Goal: Information Seeking & Learning: Learn about a topic

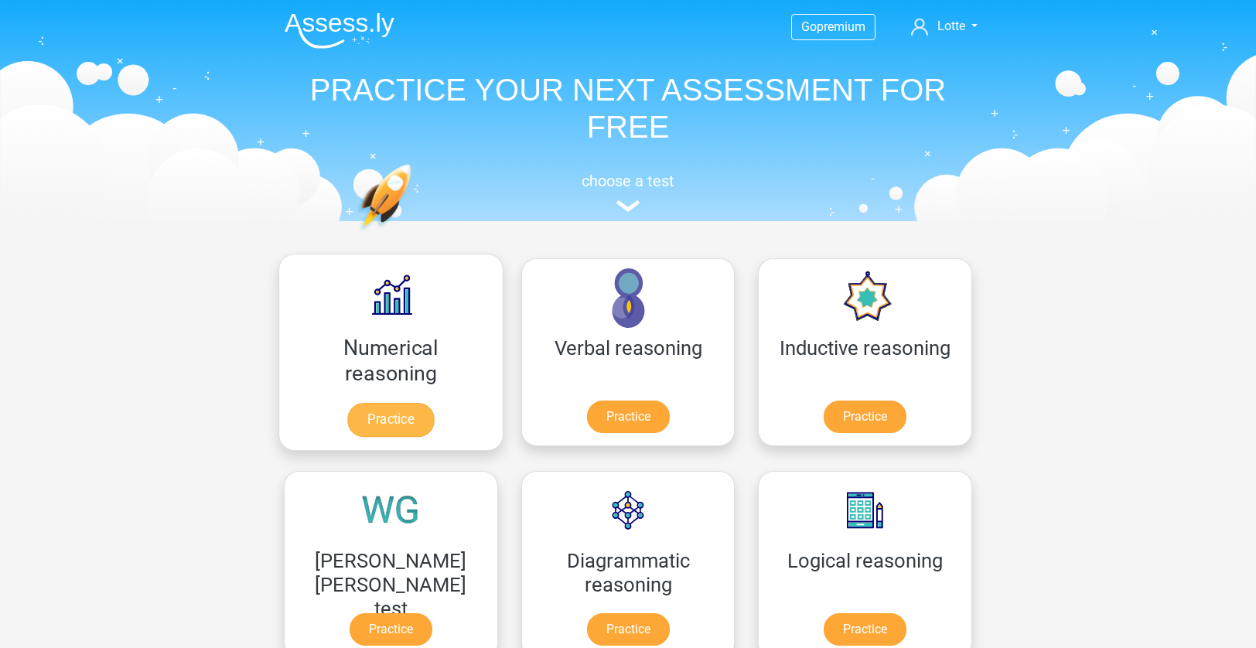
click at [347, 403] on link "Practice" at bounding box center [390, 420] width 87 height 34
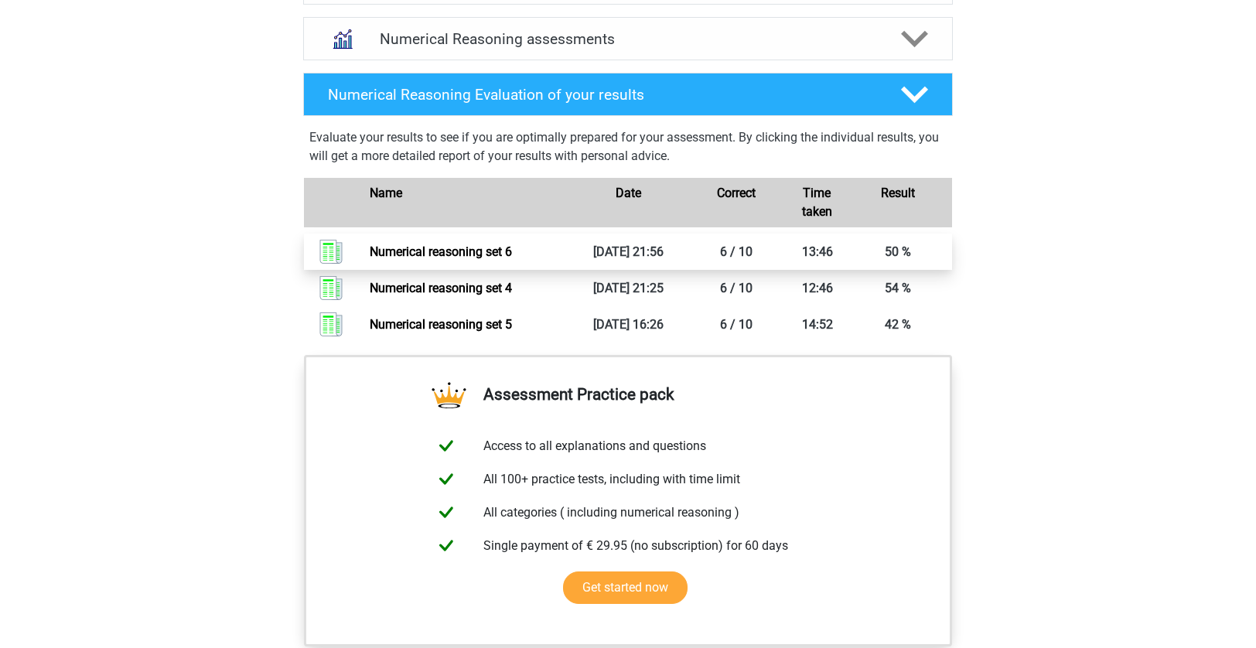
scroll to position [884, 0]
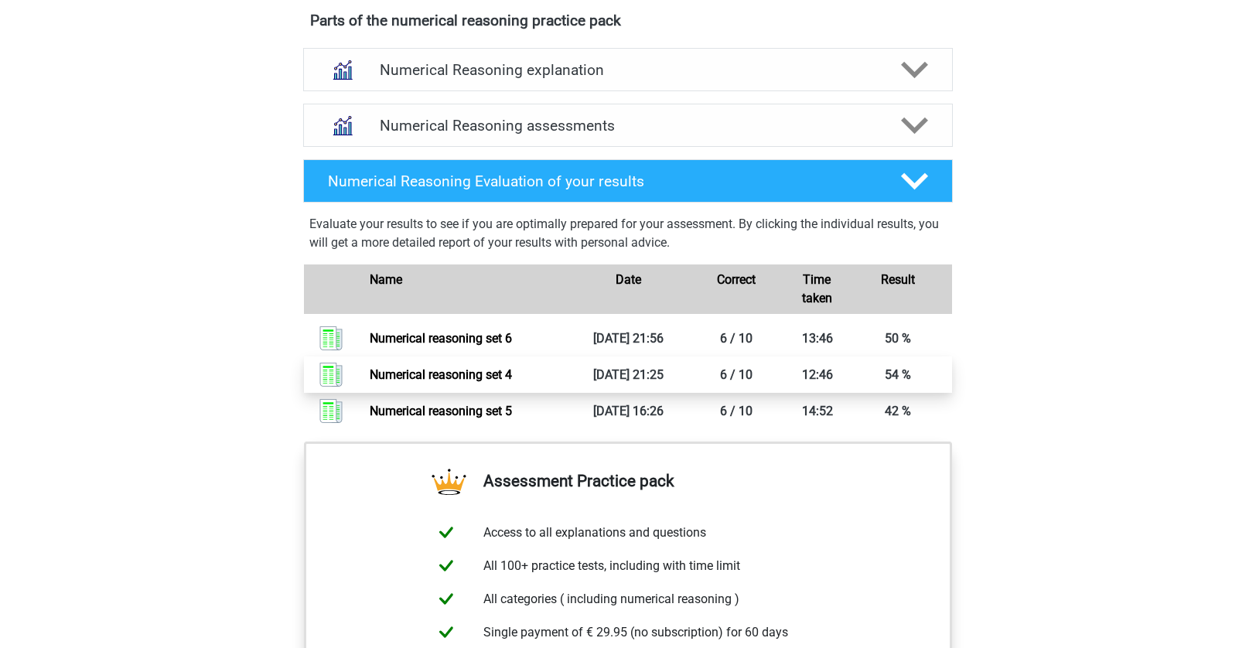
click at [493, 382] on link "Numerical reasoning set 4" at bounding box center [441, 374] width 142 height 15
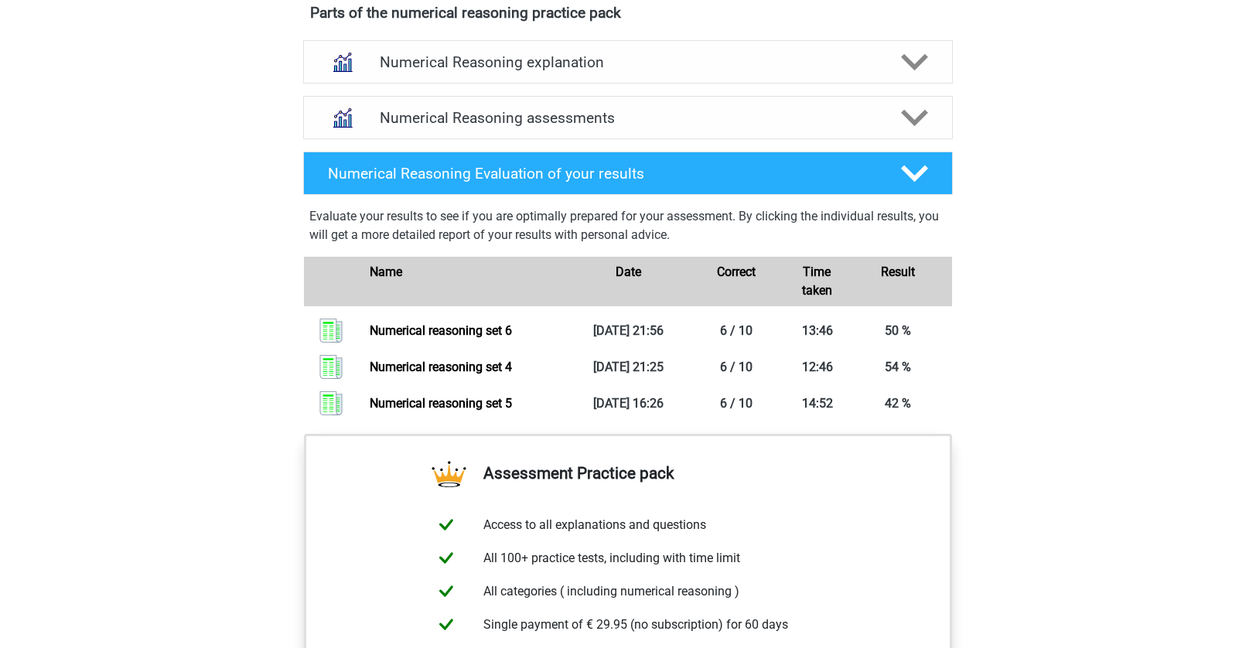
scroll to position [888, 0]
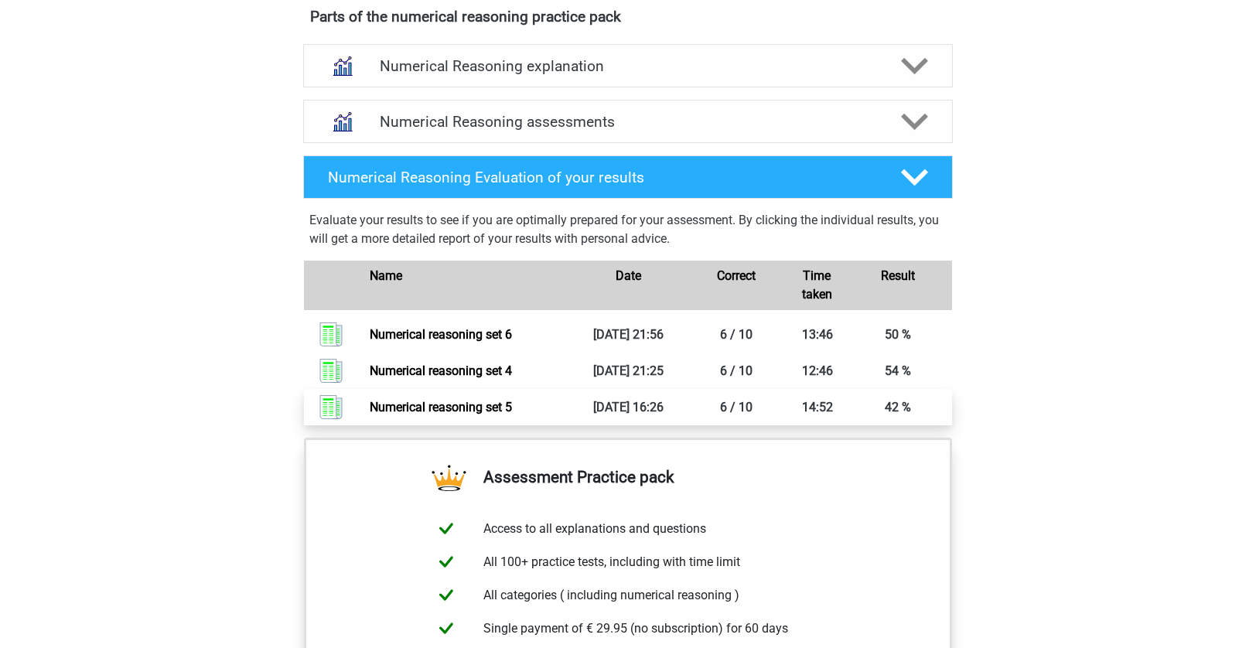
click at [496, 415] on link "Numerical reasoning set 5" at bounding box center [441, 407] width 142 height 15
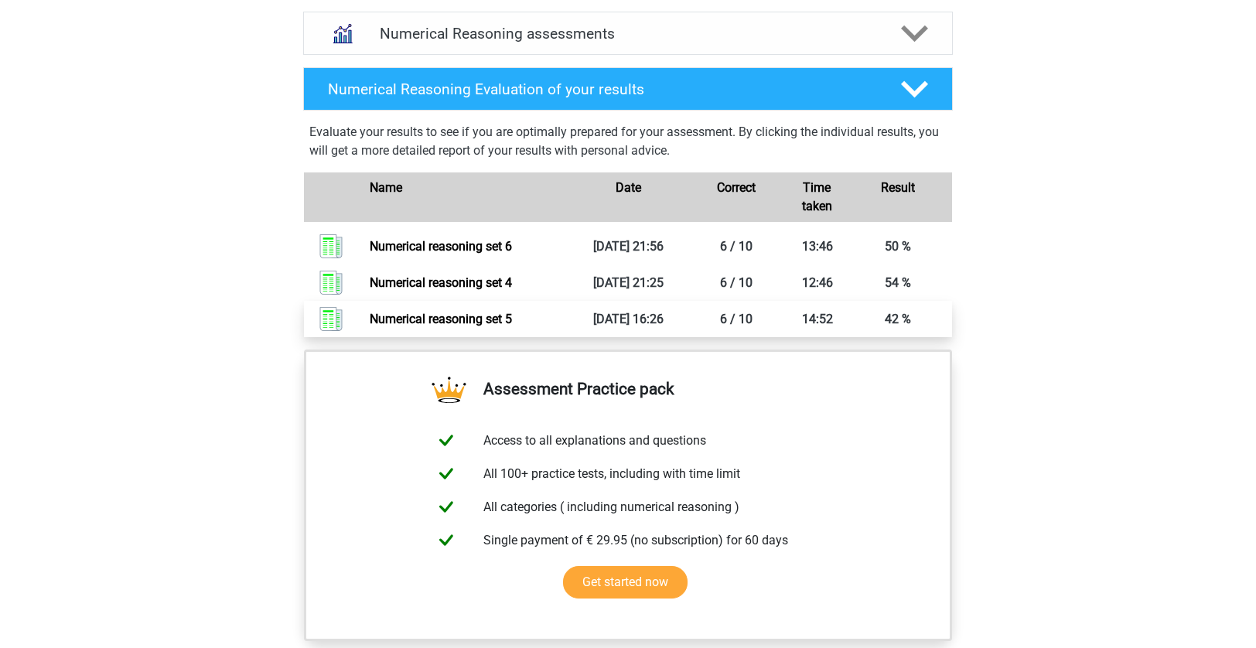
scroll to position [978, 0]
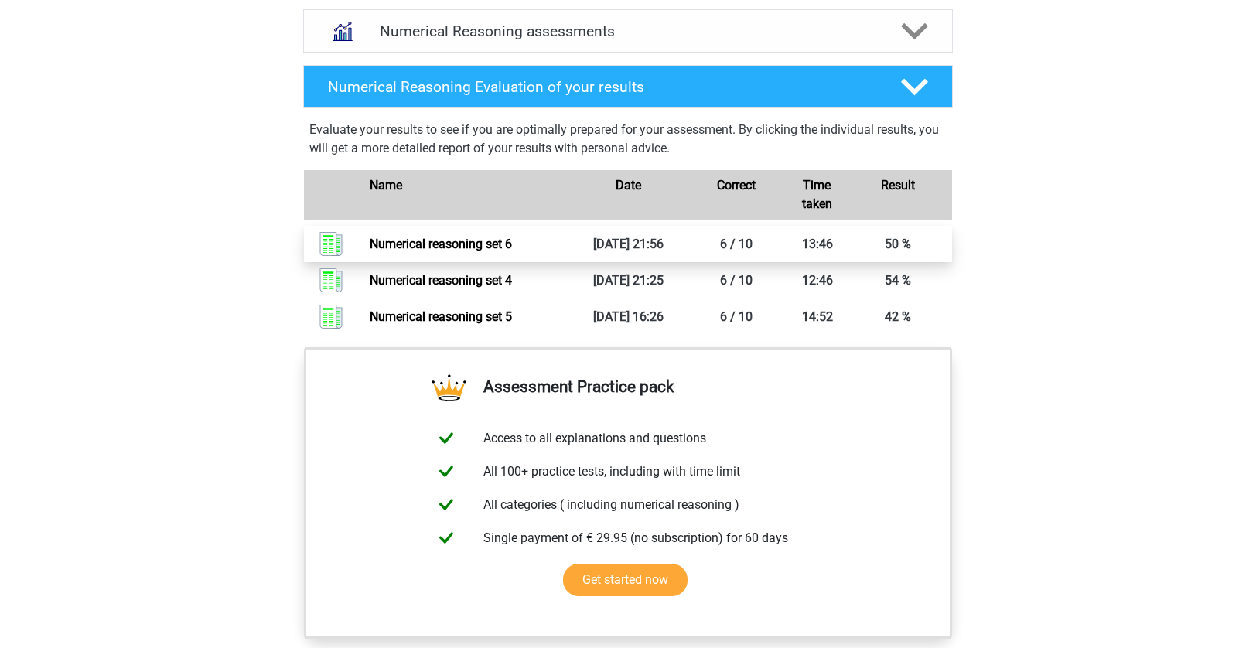
click at [442, 251] on link "Numerical reasoning set 6" at bounding box center [441, 244] width 142 height 15
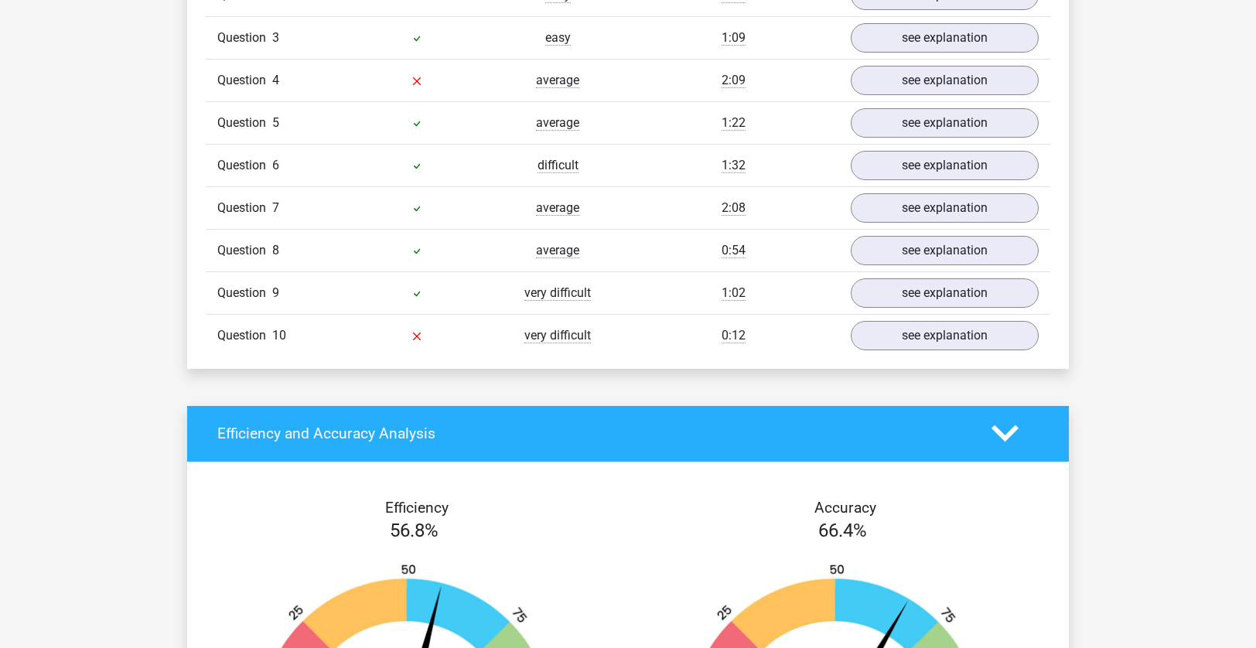
scroll to position [1204, 0]
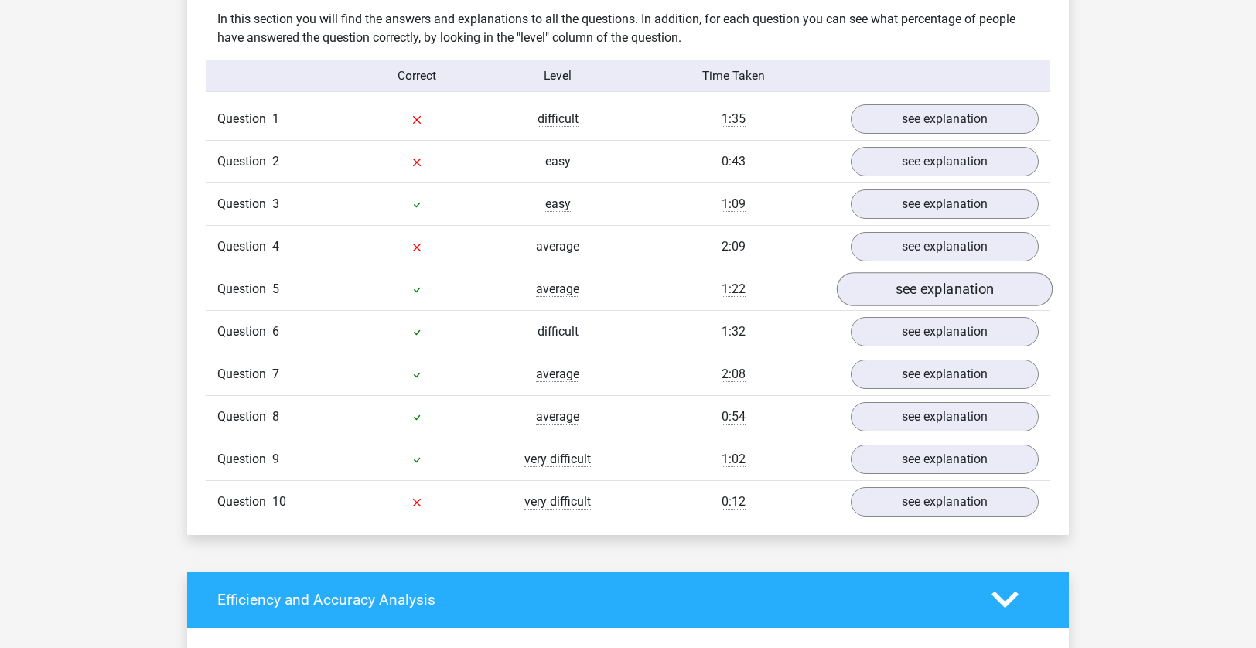
click at [892, 287] on link "see explanation" at bounding box center [945, 289] width 216 height 34
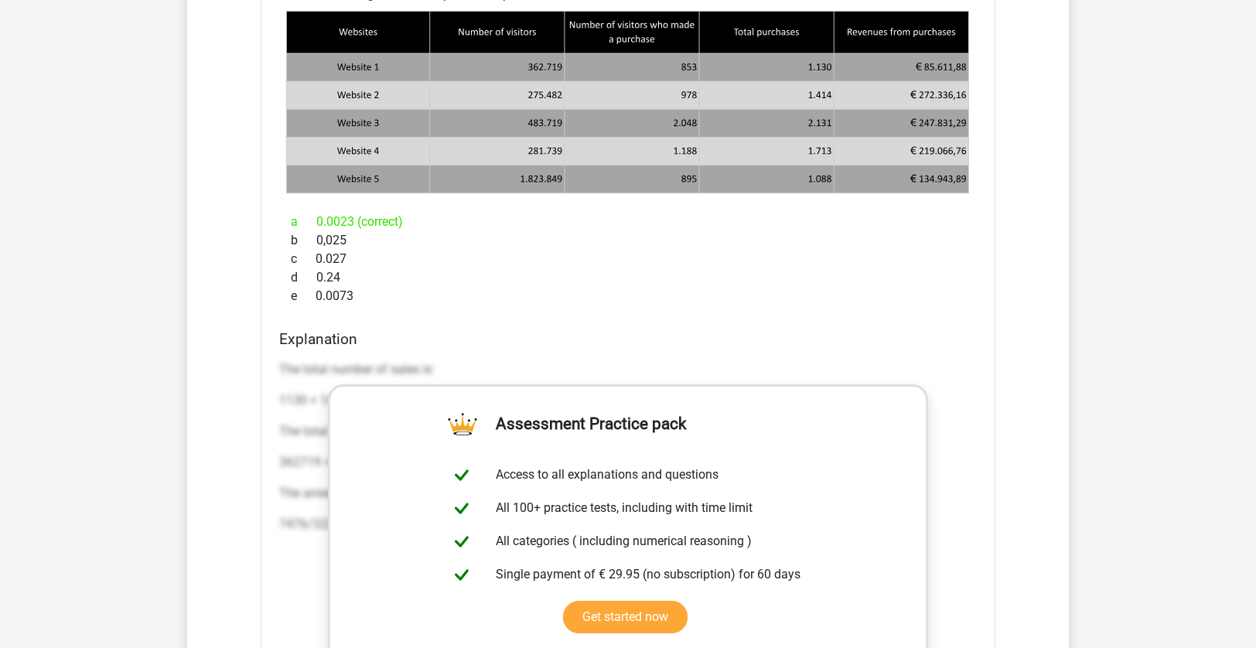
scroll to position [1344, 0]
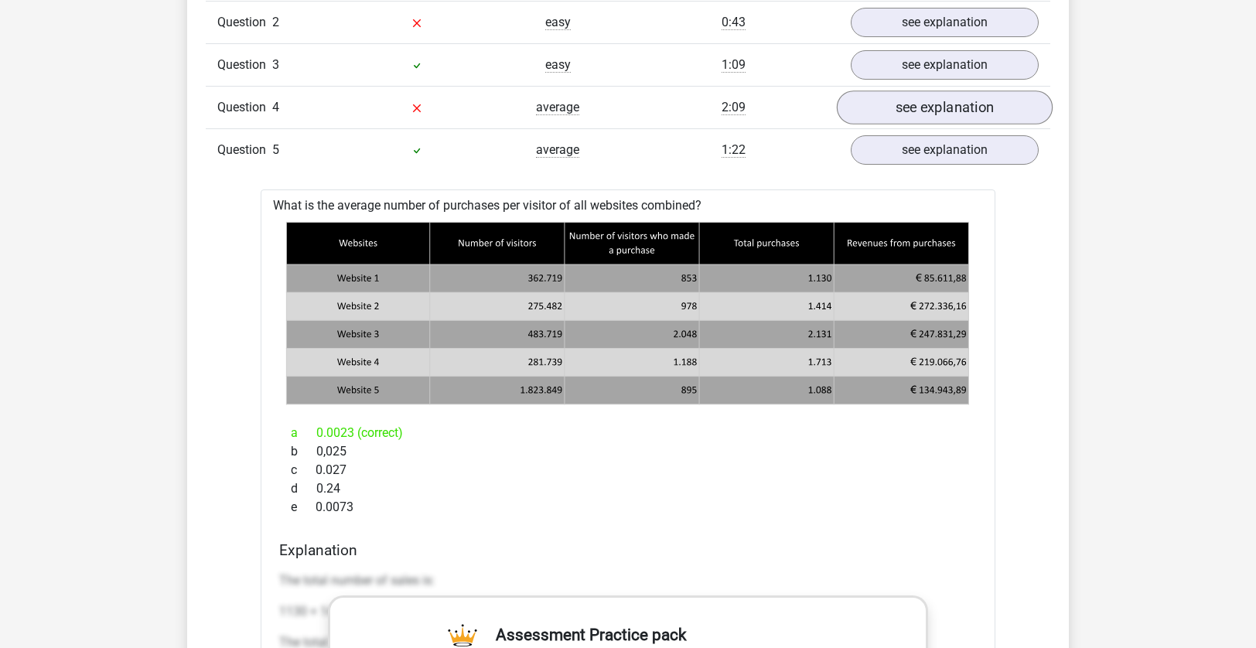
click at [941, 104] on link "see explanation" at bounding box center [945, 108] width 216 height 34
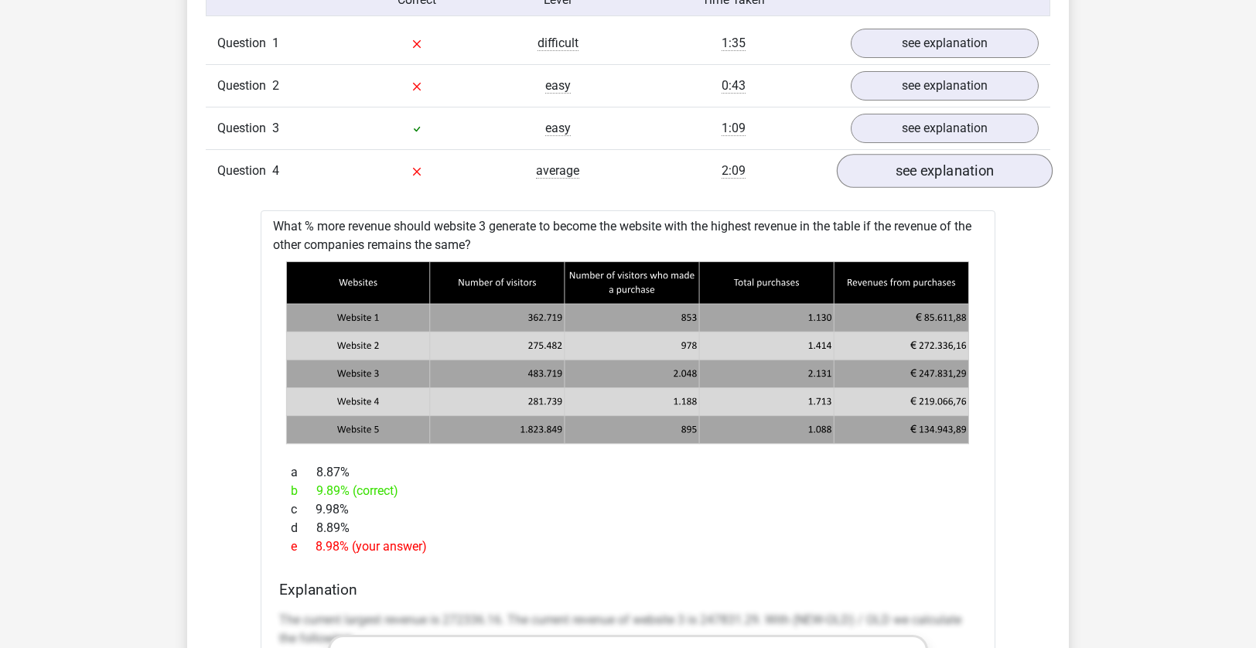
scroll to position [1199, 0]
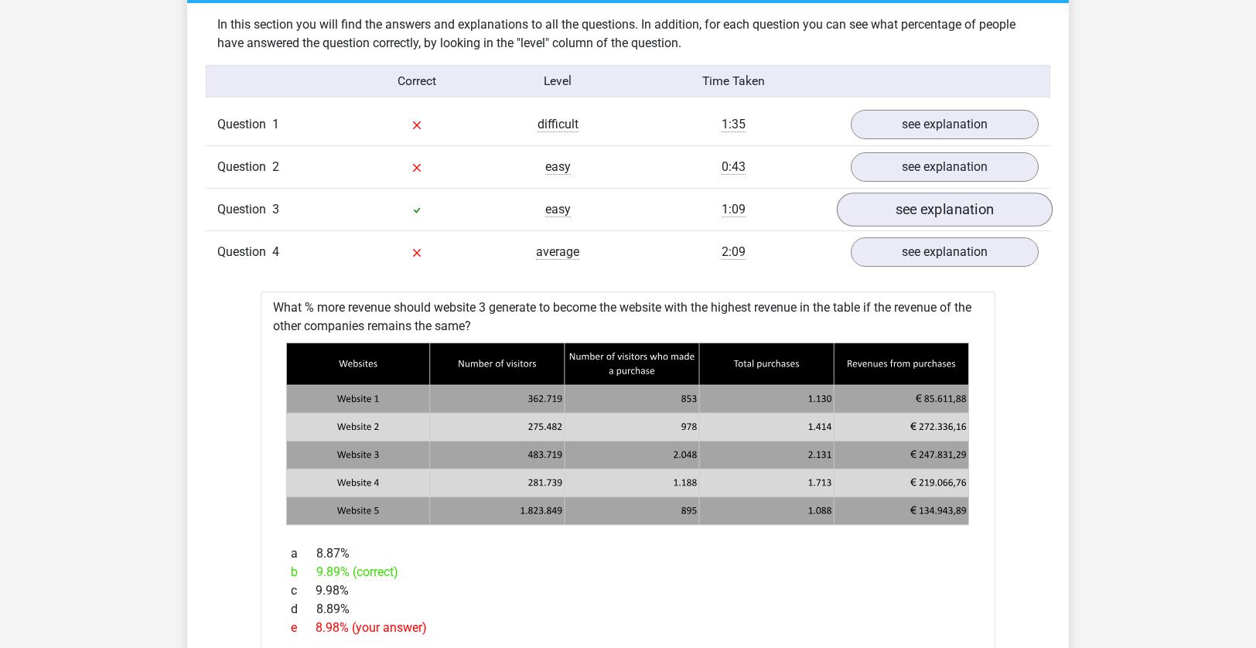
click at [901, 212] on link "see explanation" at bounding box center [945, 210] width 216 height 34
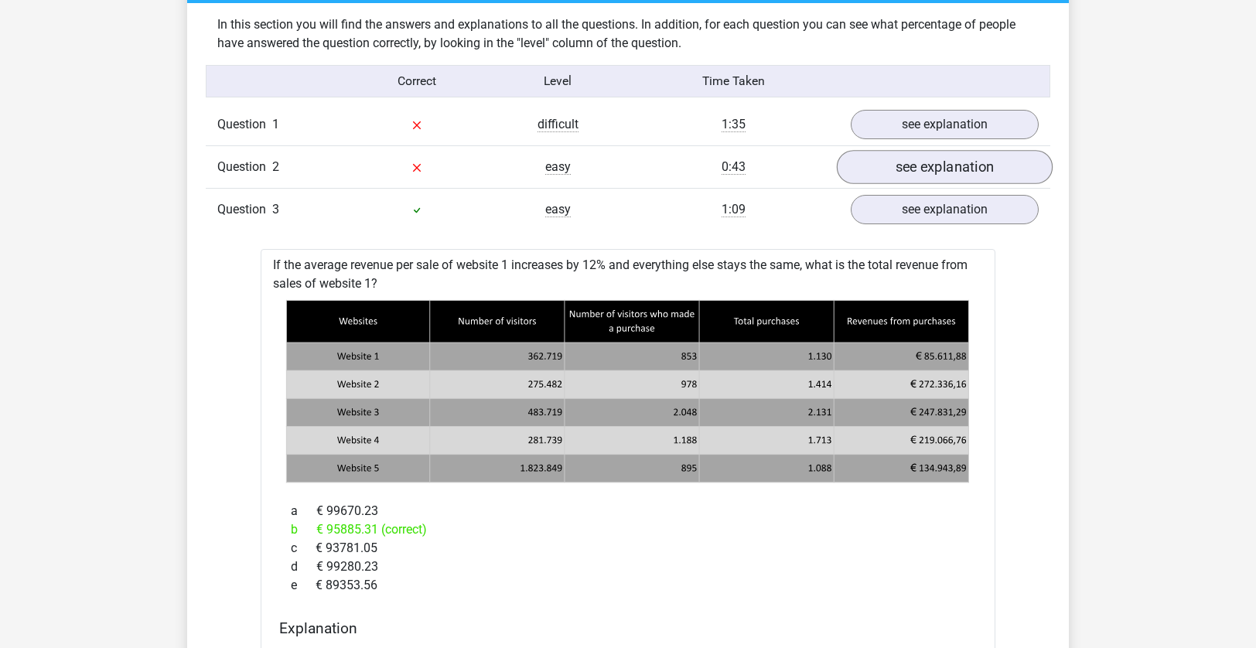
click at [910, 162] on link "see explanation" at bounding box center [945, 167] width 216 height 34
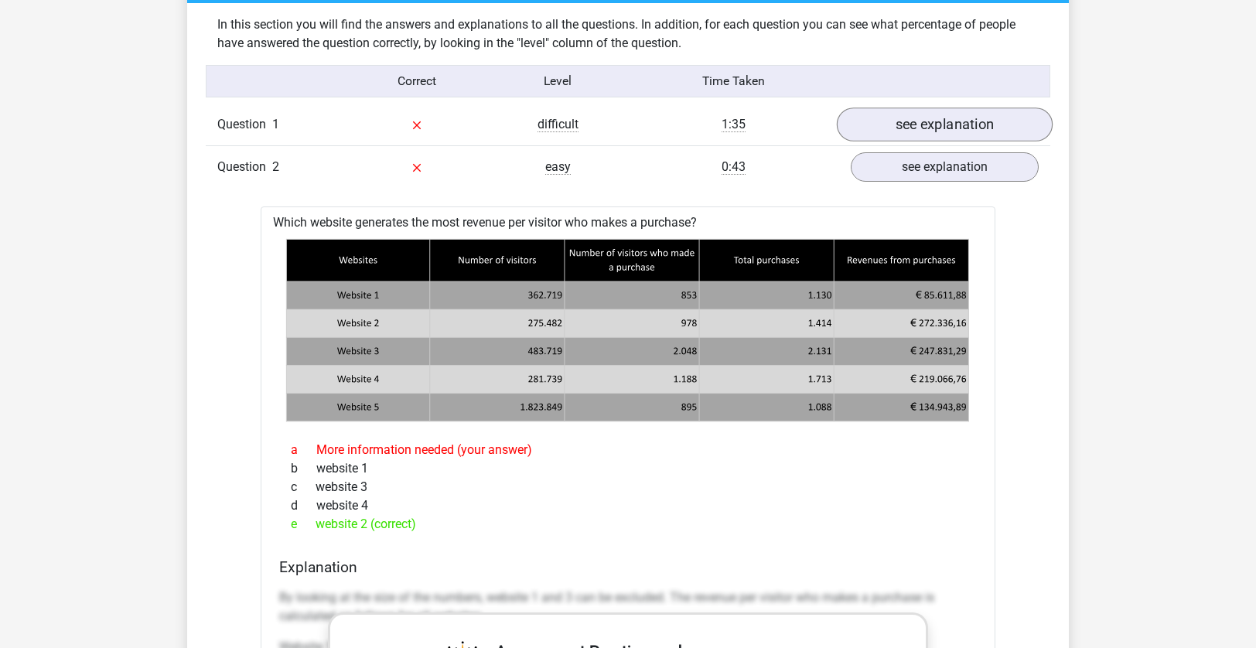
click at [913, 121] on link "see explanation" at bounding box center [945, 125] width 216 height 34
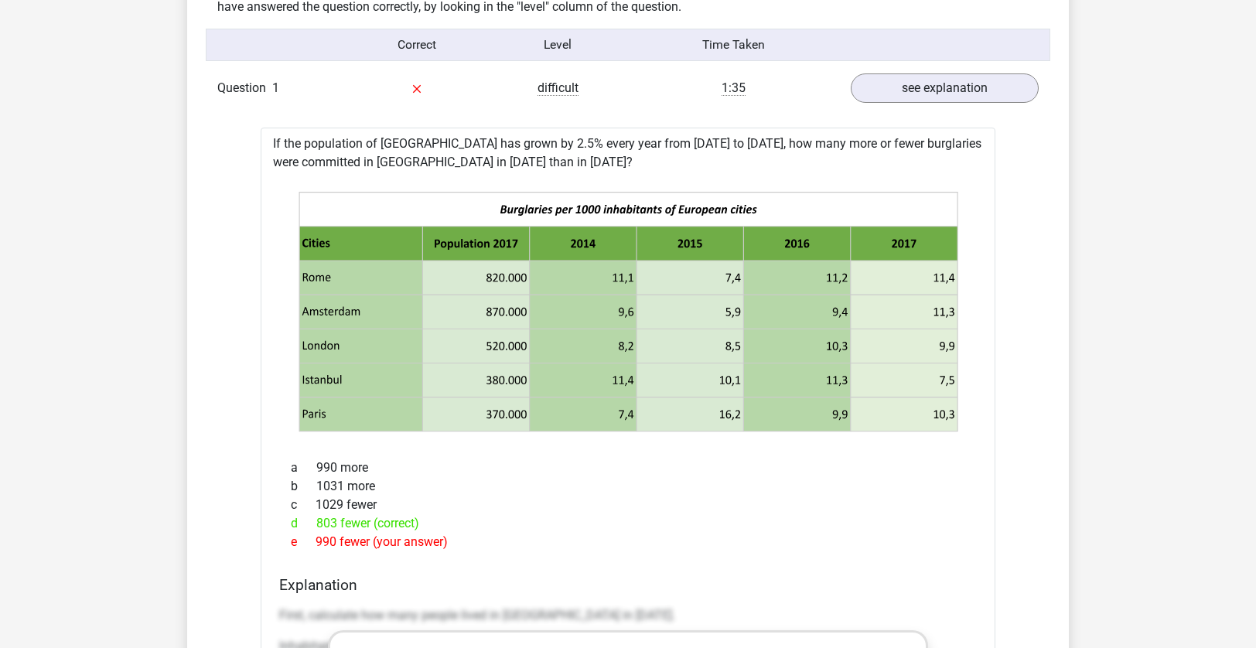
scroll to position [1201, 0]
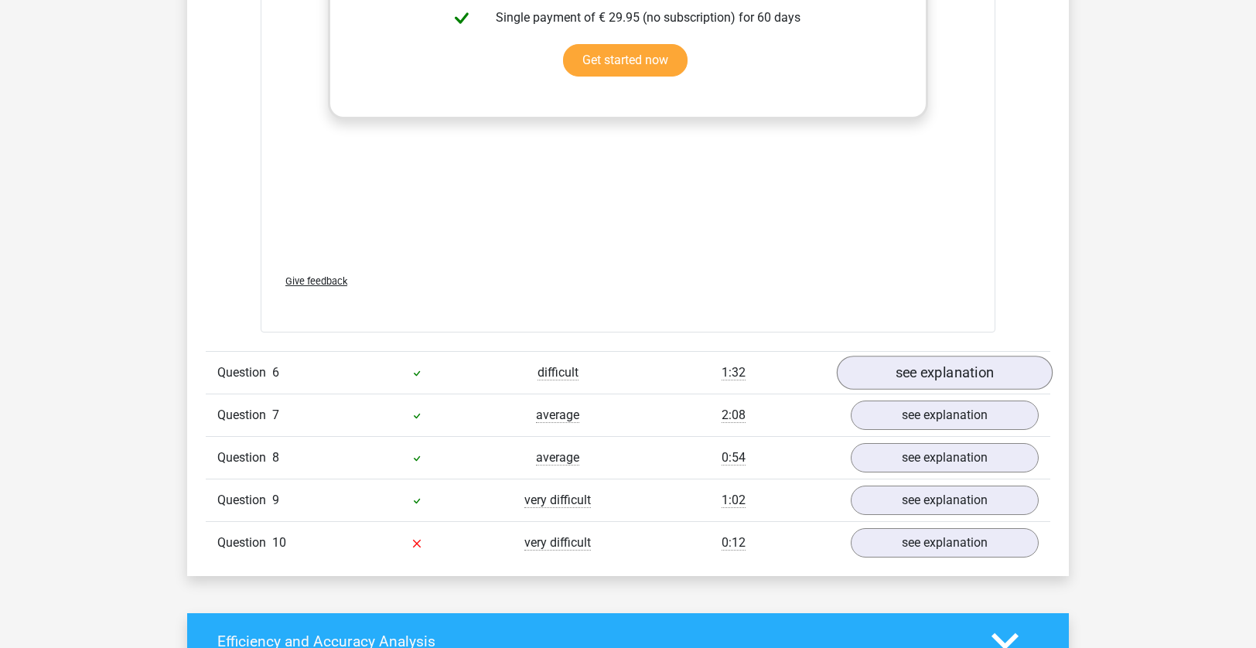
click at [911, 363] on link "see explanation" at bounding box center [945, 373] width 216 height 34
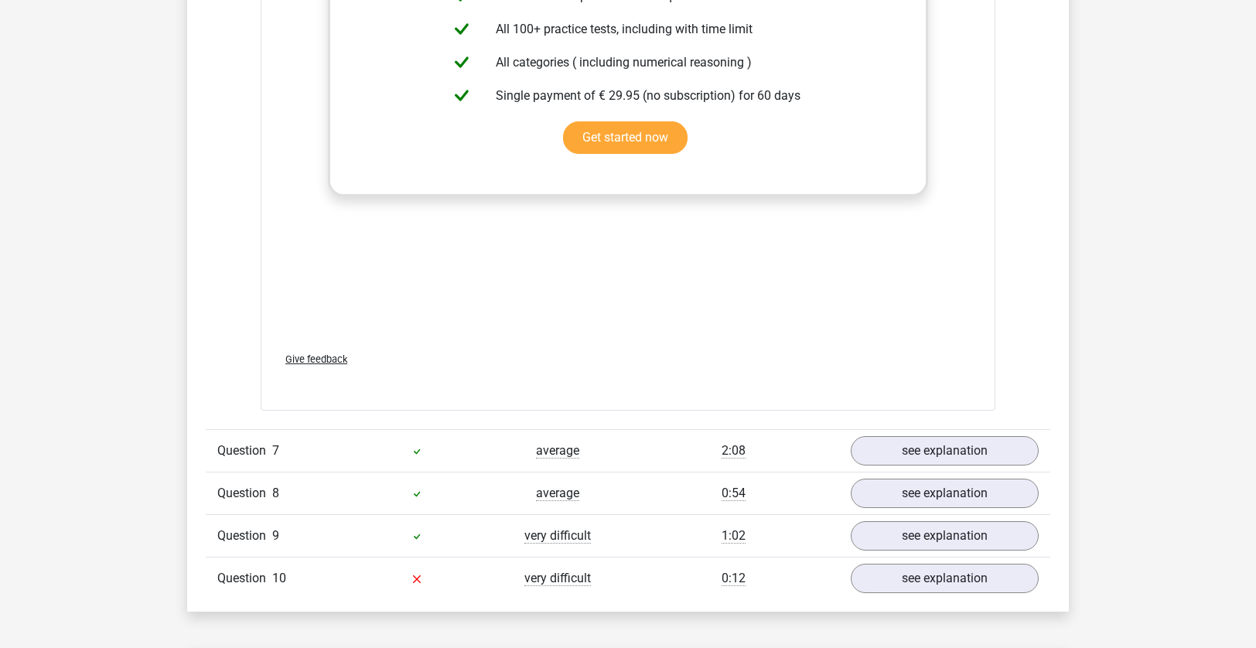
scroll to position [7102, 0]
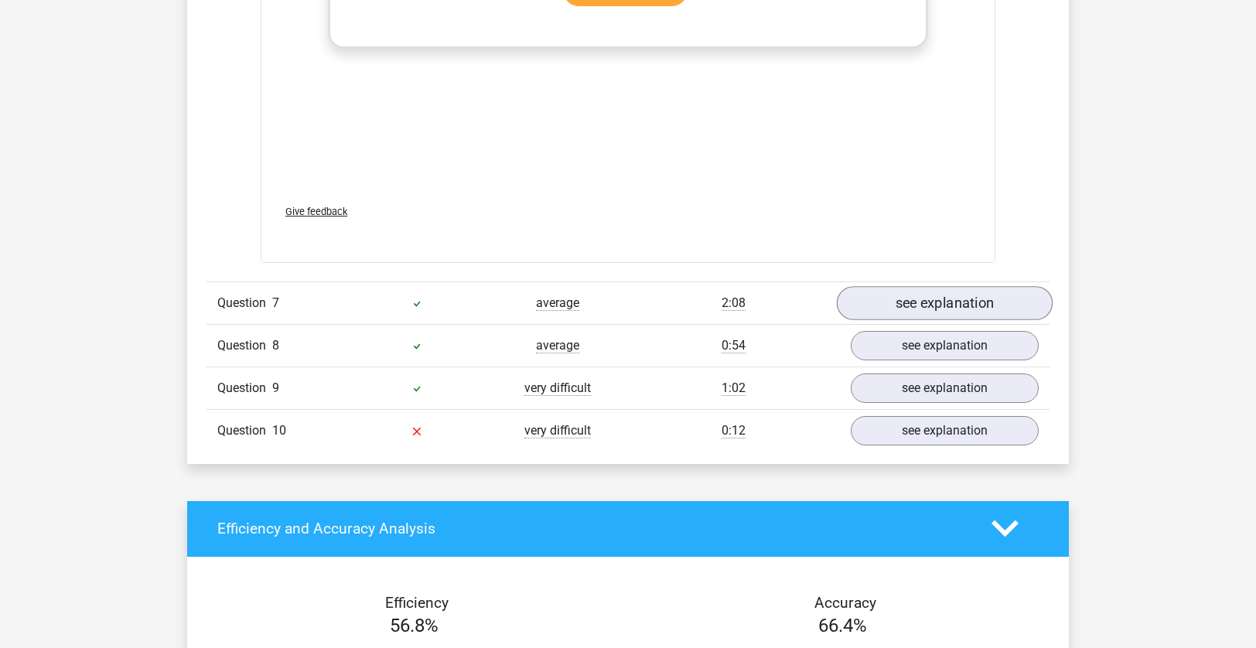
click at [910, 286] on link "see explanation" at bounding box center [945, 303] width 216 height 34
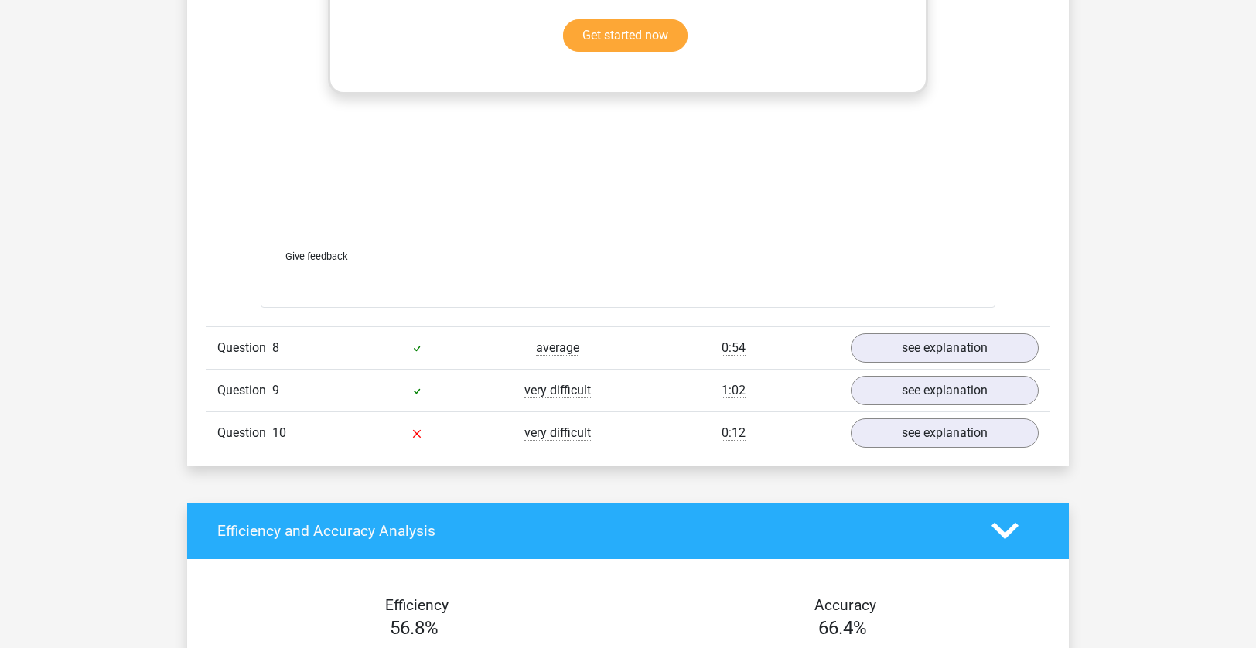
scroll to position [8874, 0]
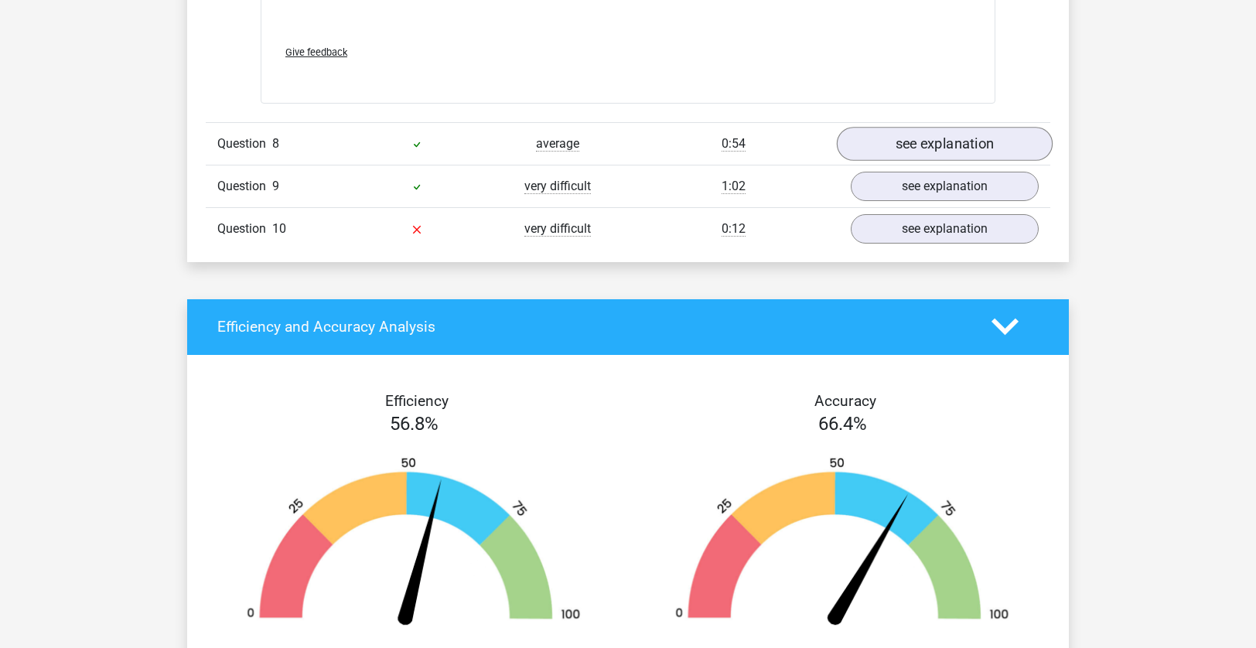
click at [917, 131] on link "see explanation" at bounding box center [945, 144] width 216 height 34
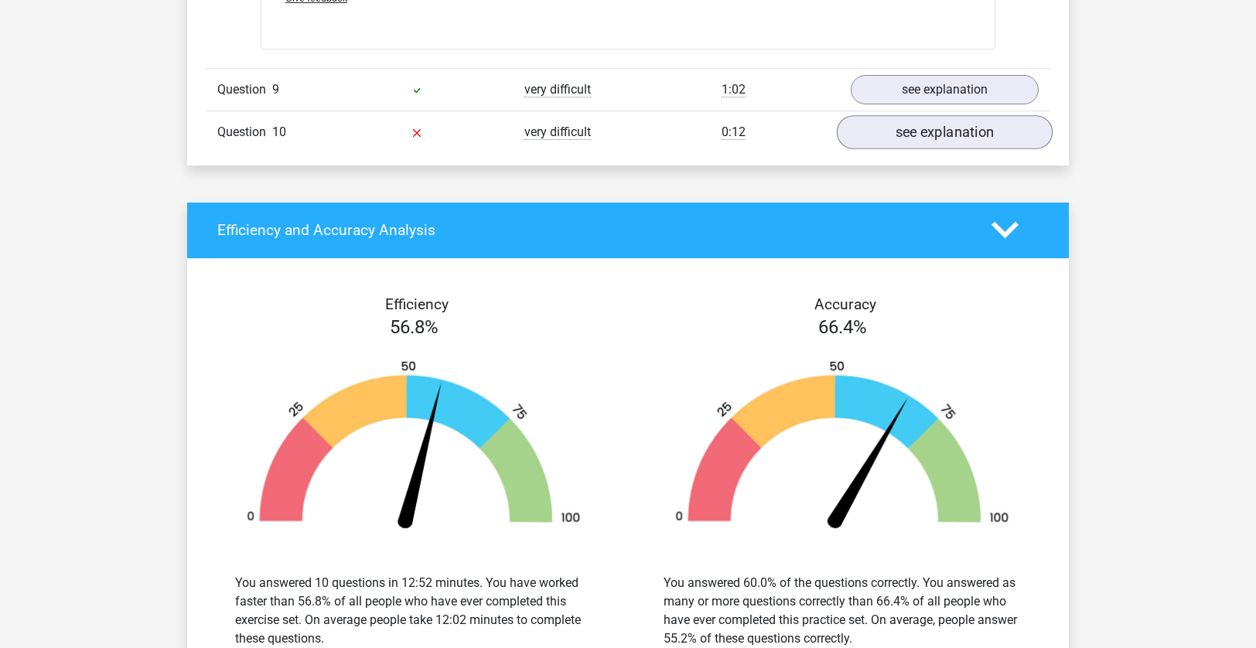
scroll to position [10411, 0]
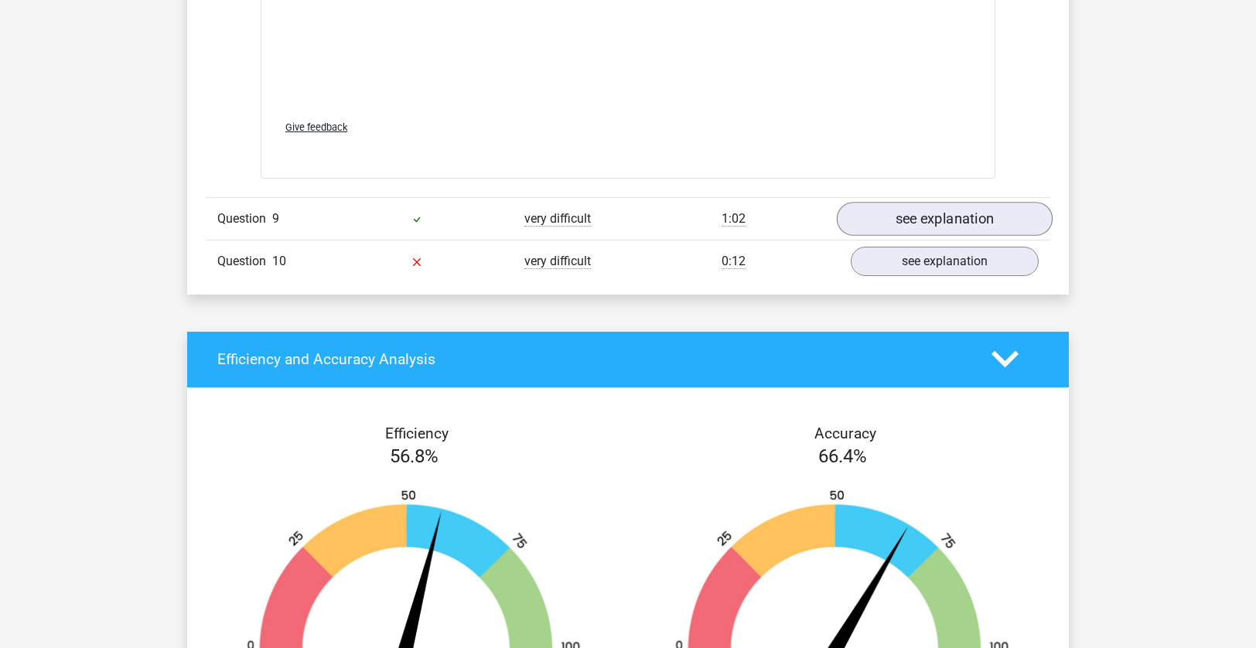
click at [901, 206] on link "see explanation" at bounding box center [945, 219] width 216 height 34
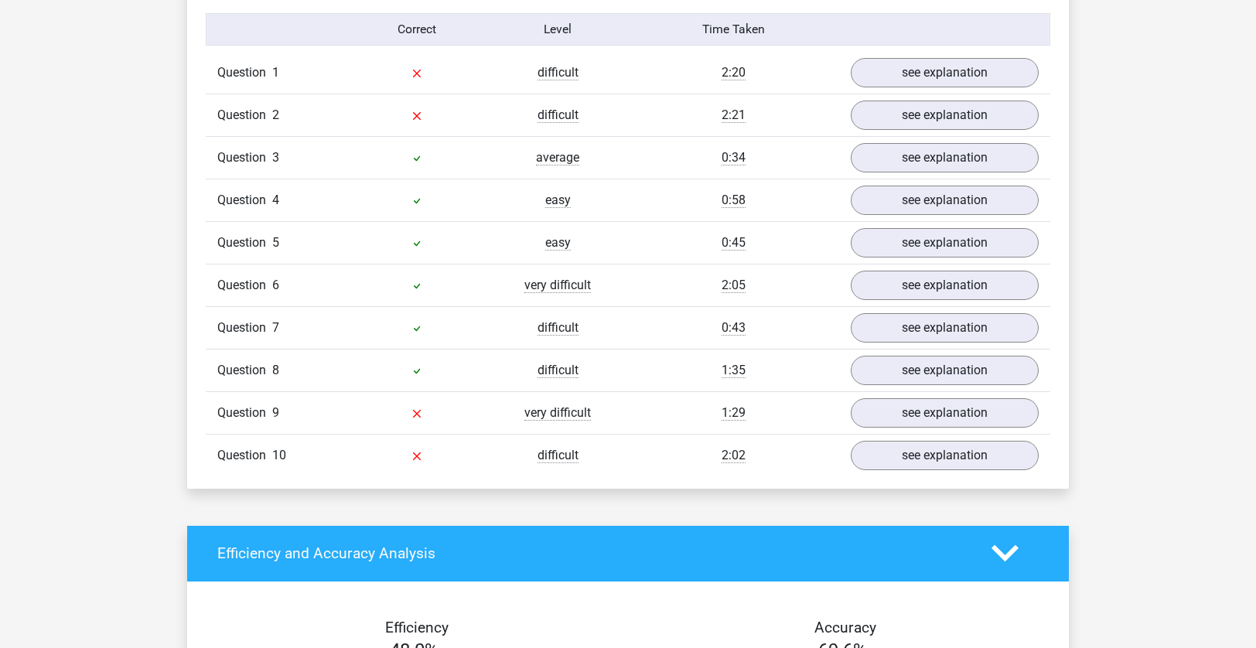
scroll to position [995, 0]
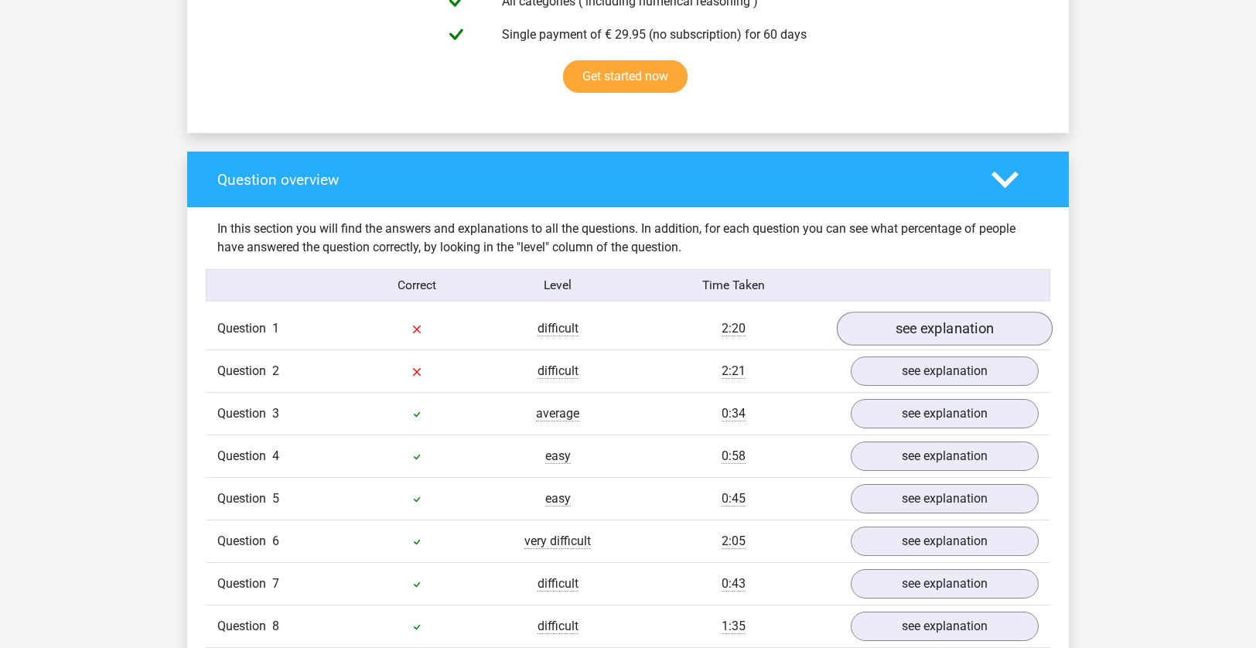
click at [909, 321] on link "see explanation" at bounding box center [945, 329] width 216 height 34
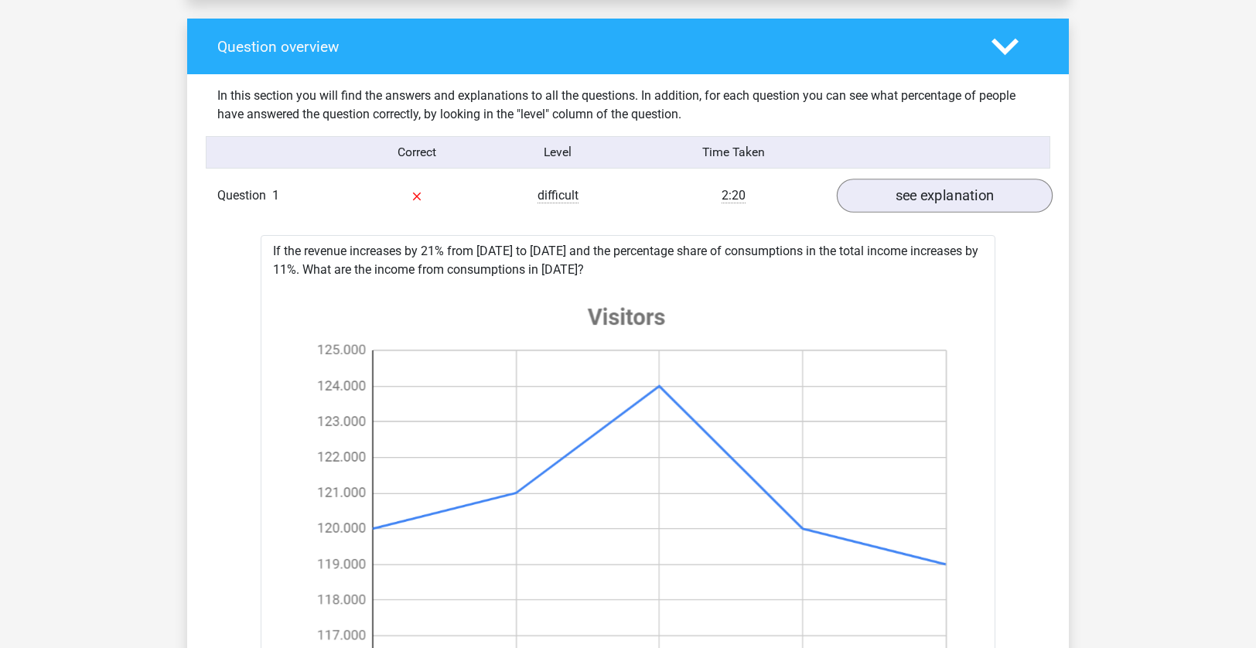
scroll to position [1238, 0]
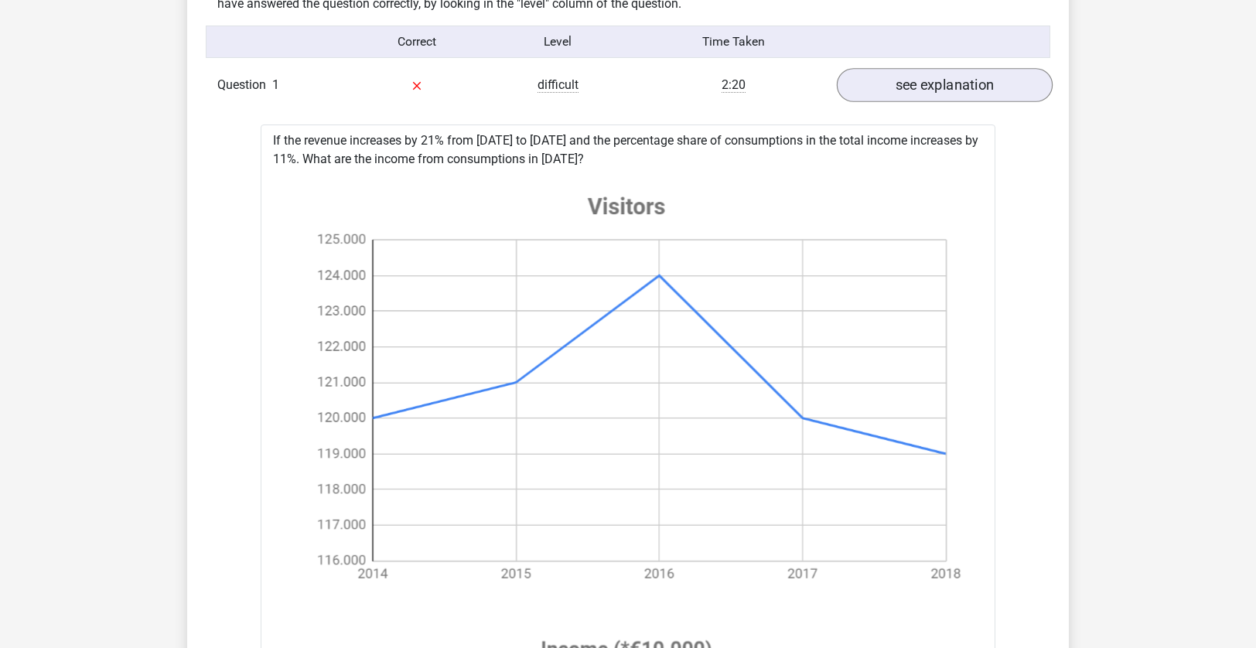
click at [910, 88] on link "see explanation" at bounding box center [945, 85] width 216 height 34
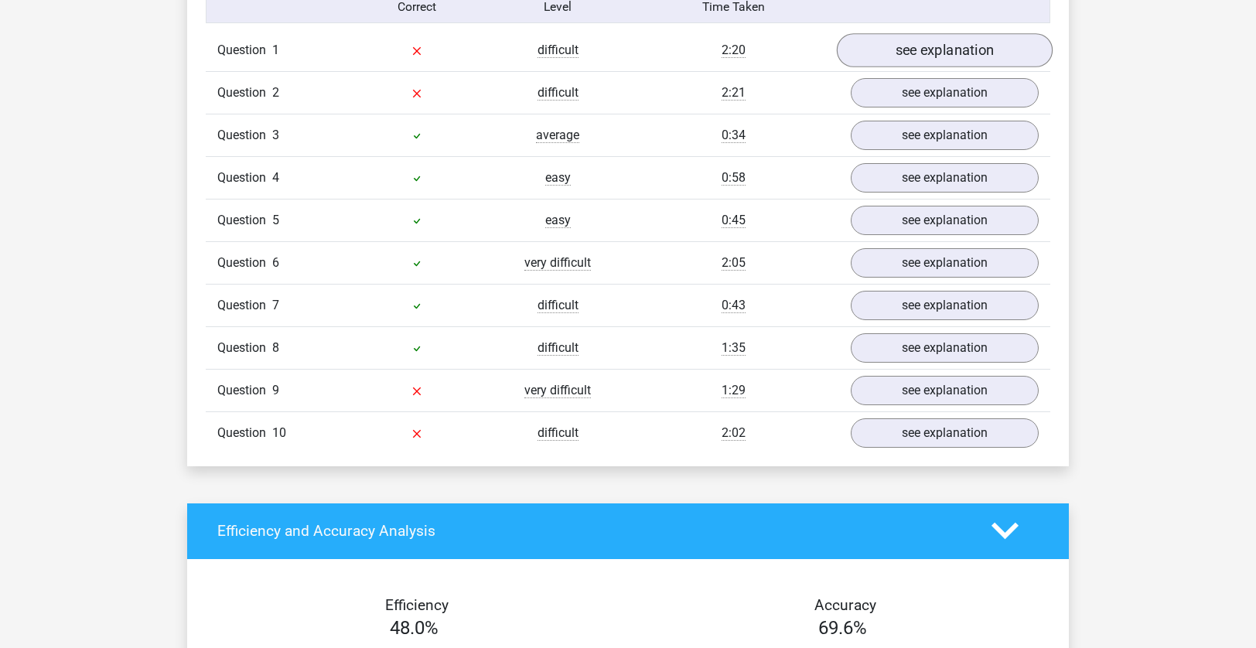
scroll to position [1289, 0]
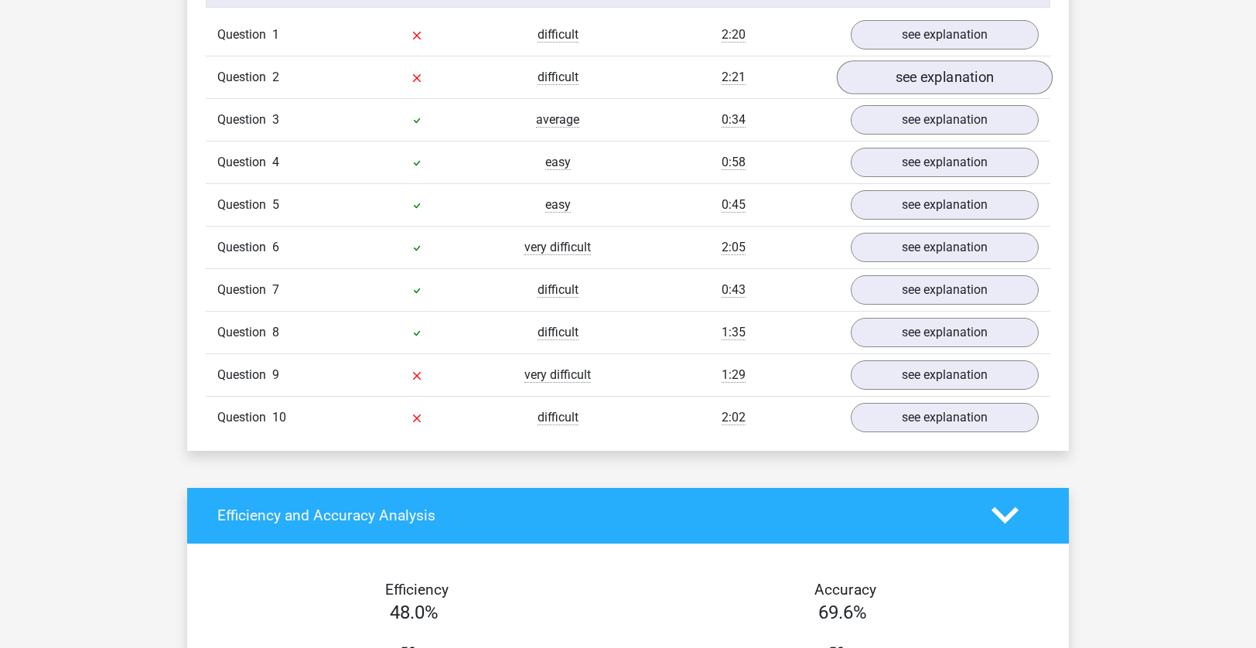
click at [916, 70] on link "see explanation" at bounding box center [945, 77] width 216 height 34
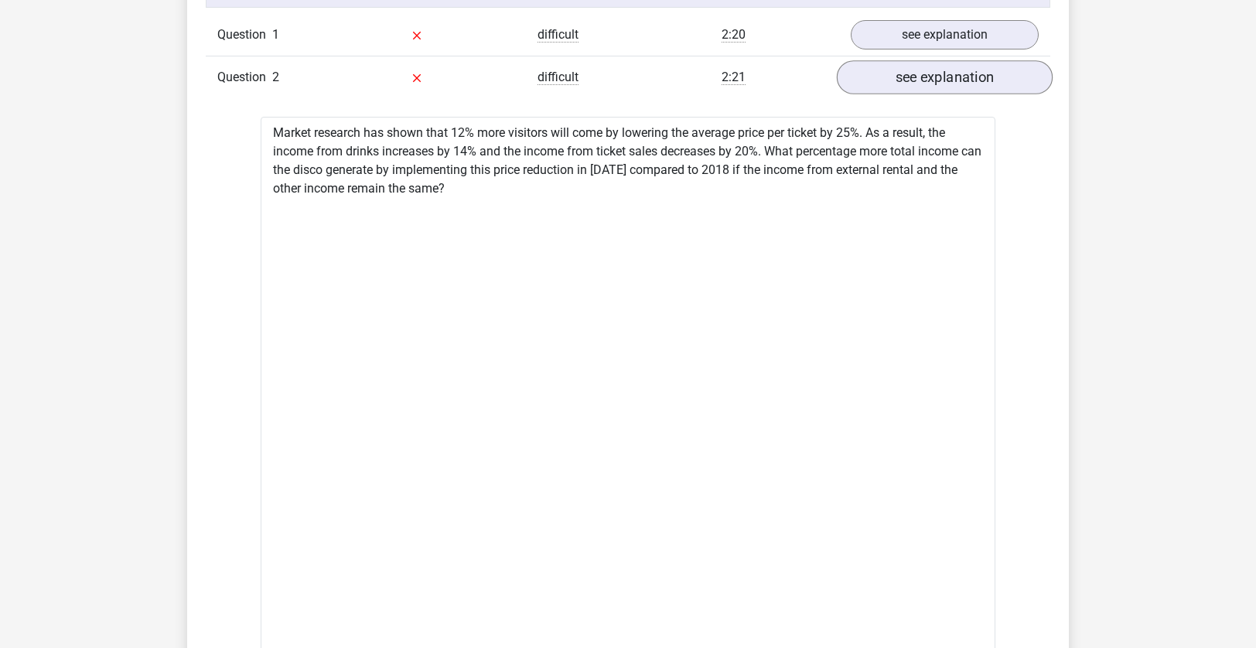
click at [916, 70] on link "see explanation" at bounding box center [945, 77] width 216 height 34
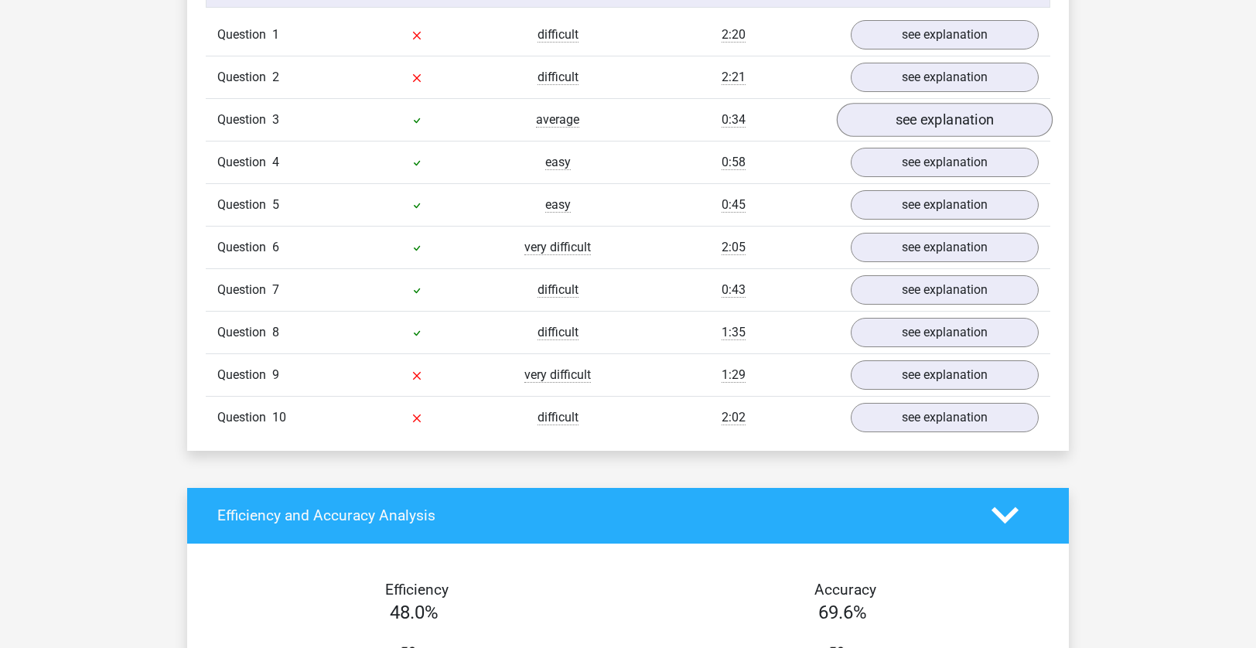
click at [917, 114] on link "see explanation" at bounding box center [945, 120] width 216 height 34
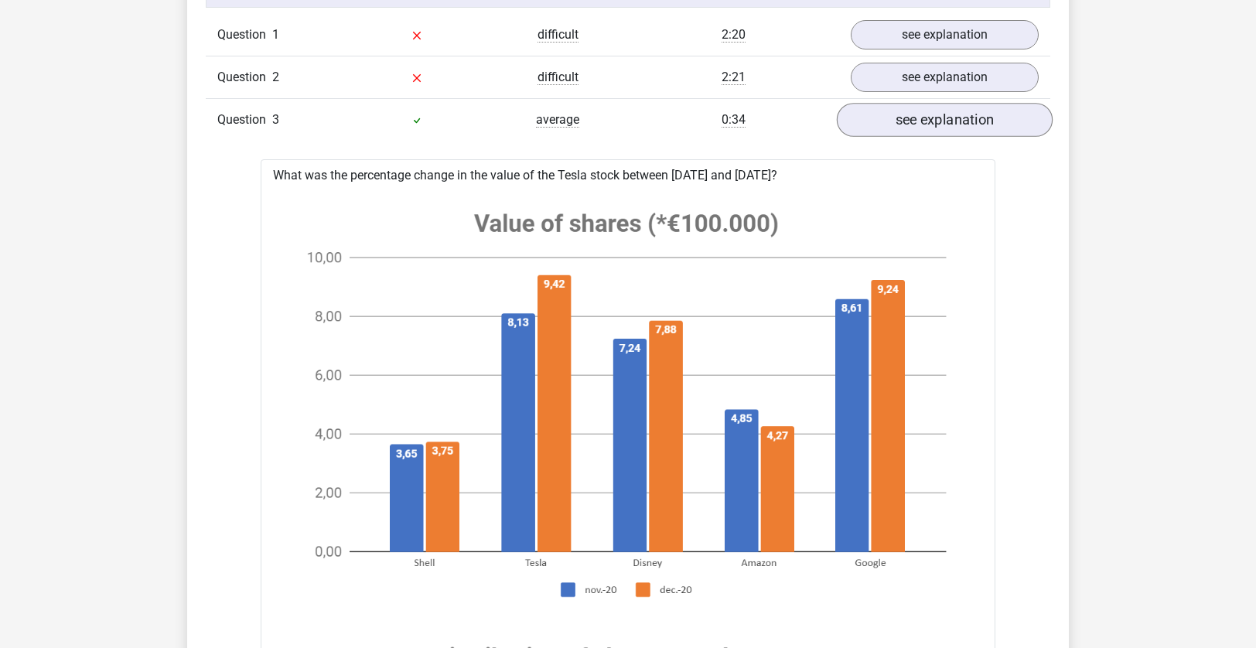
click at [917, 114] on link "see explanation" at bounding box center [945, 120] width 216 height 34
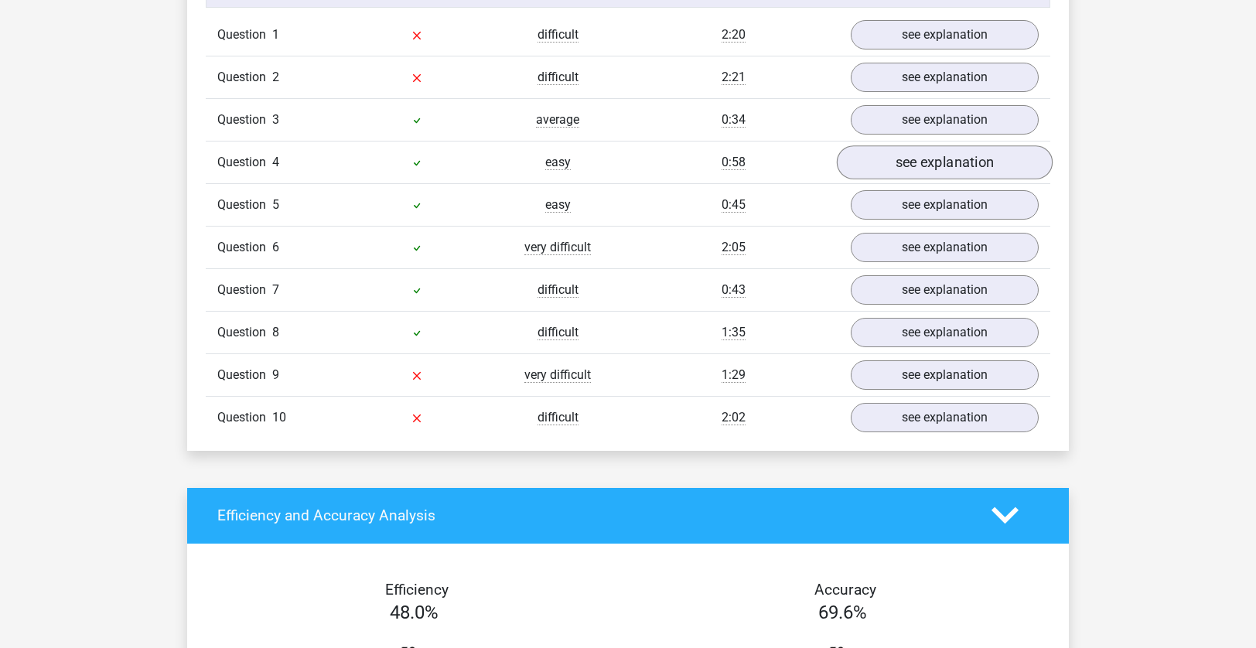
click at [918, 155] on link "see explanation" at bounding box center [945, 162] width 216 height 34
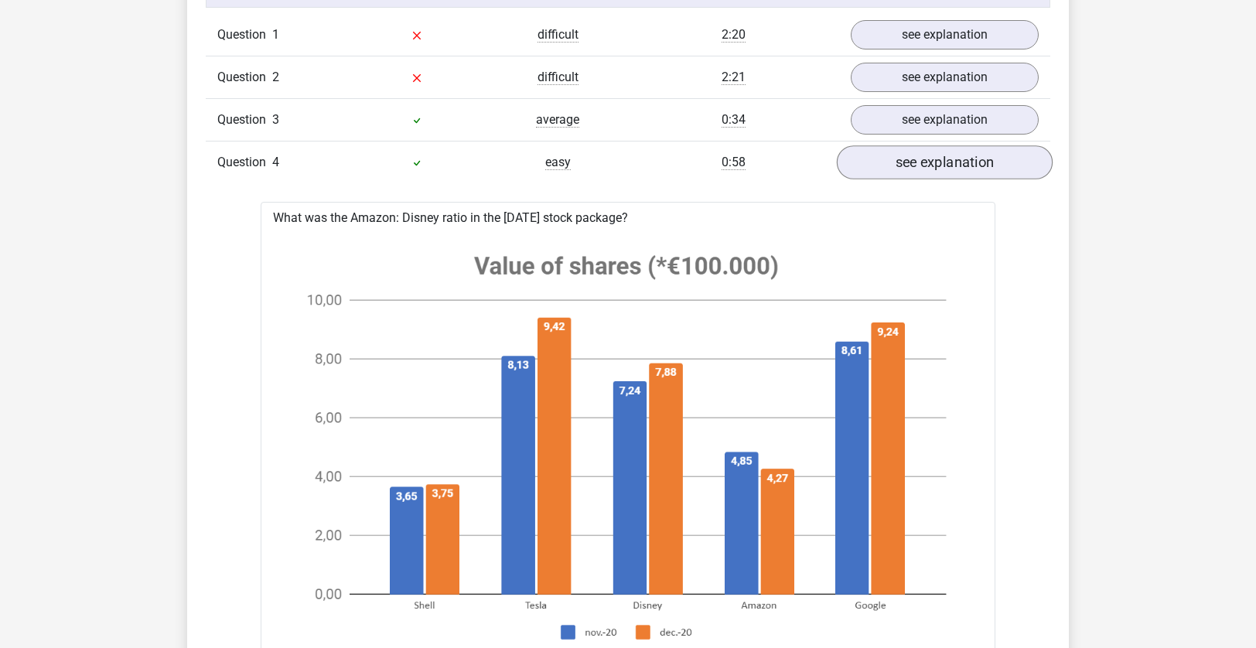
click at [915, 159] on link "see explanation" at bounding box center [945, 162] width 216 height 34
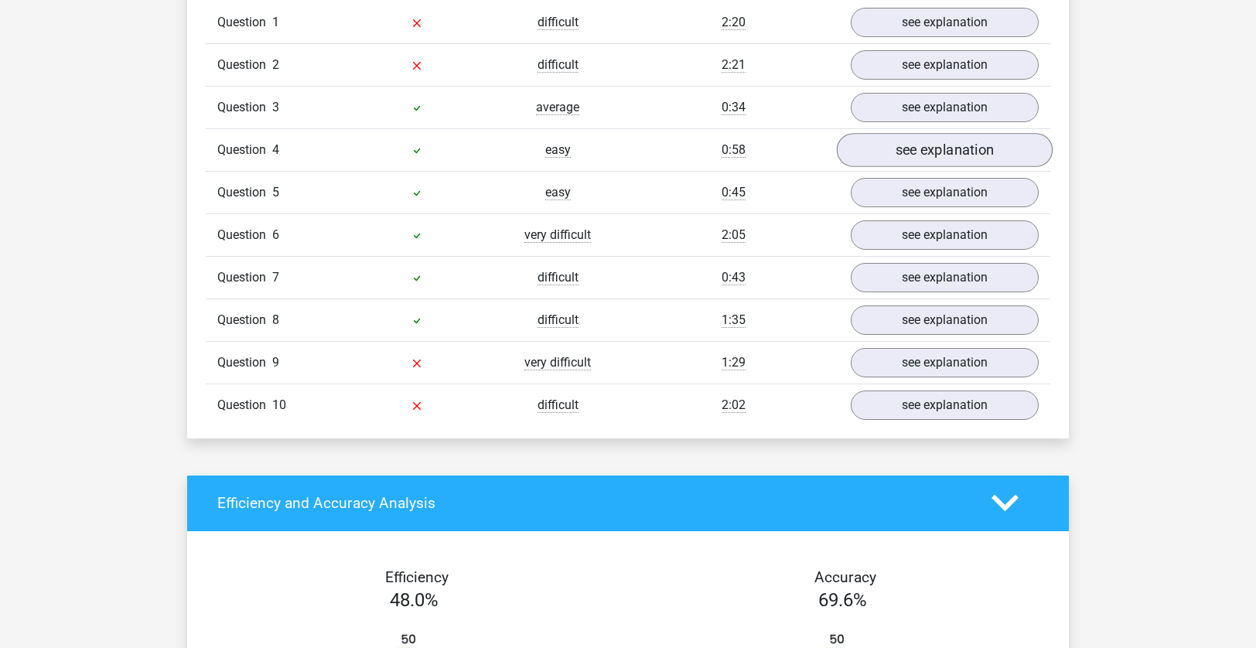
scroll to position [1303, 0]
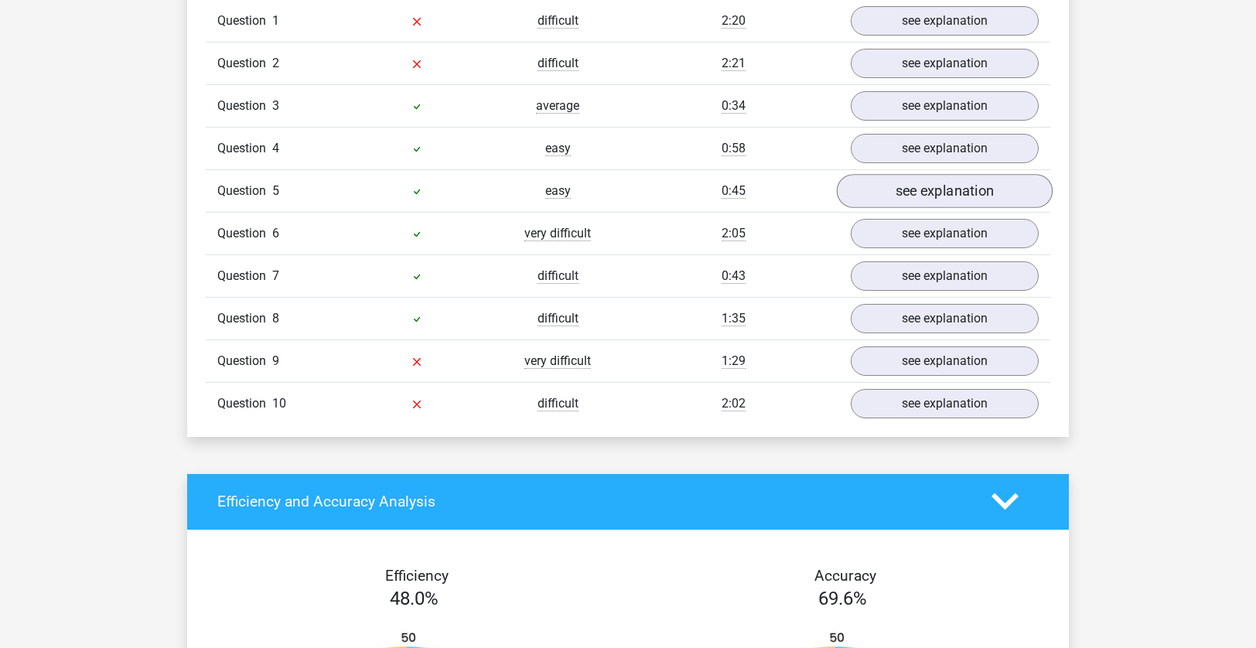
click at [914, 183] on link "see explanation" at bounding box center [945, 191] width 216 height 34
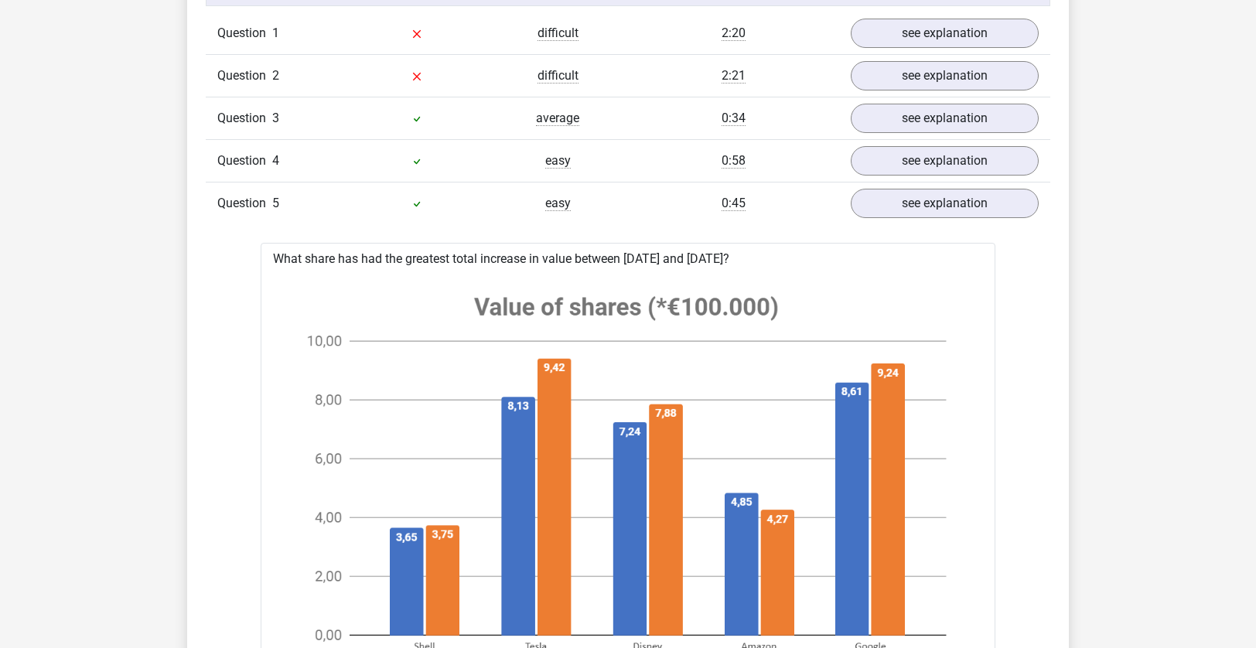
scroll to position [1293, 0]
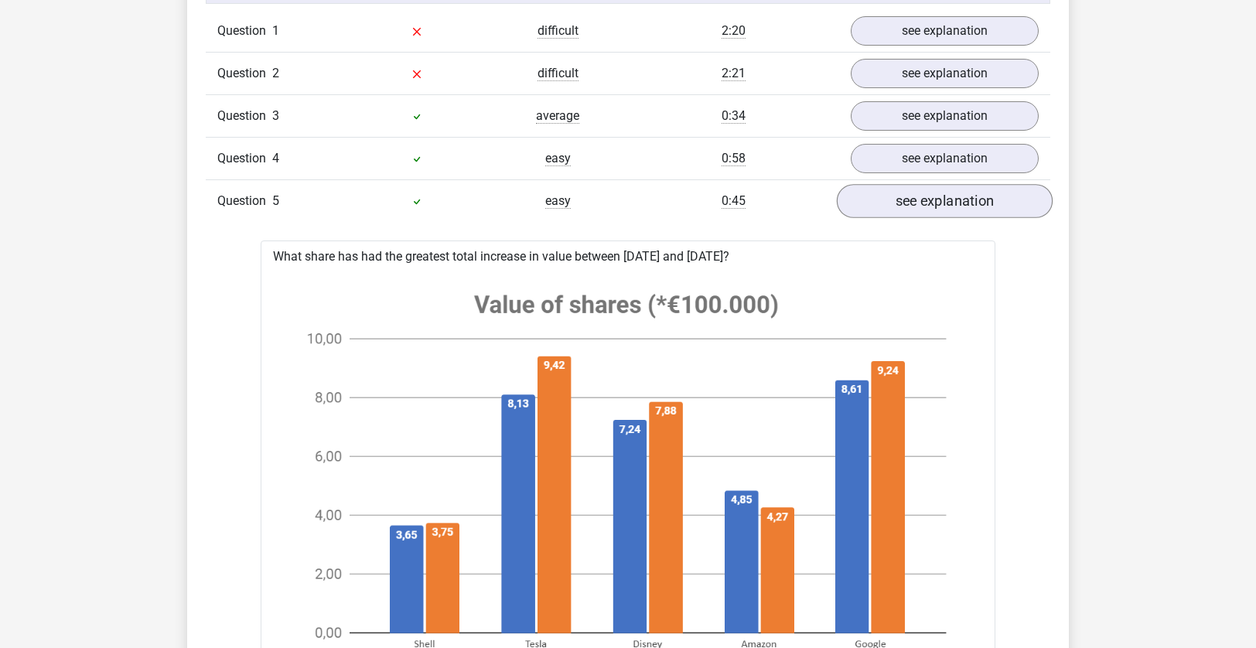
click at [924, 209] on link "see explanation" at bounding box center [945, 201] width 216 height 34
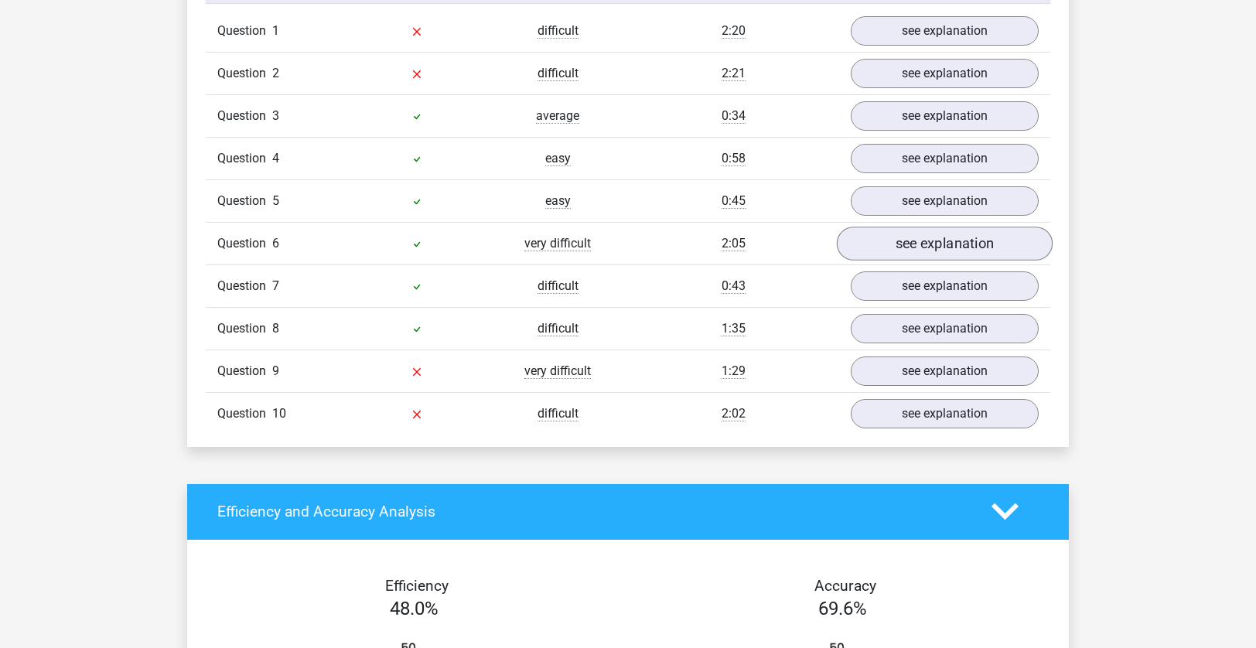
click at [910, 245] on link "see explanation" at bounding box center [945, 244] width 216 height 34
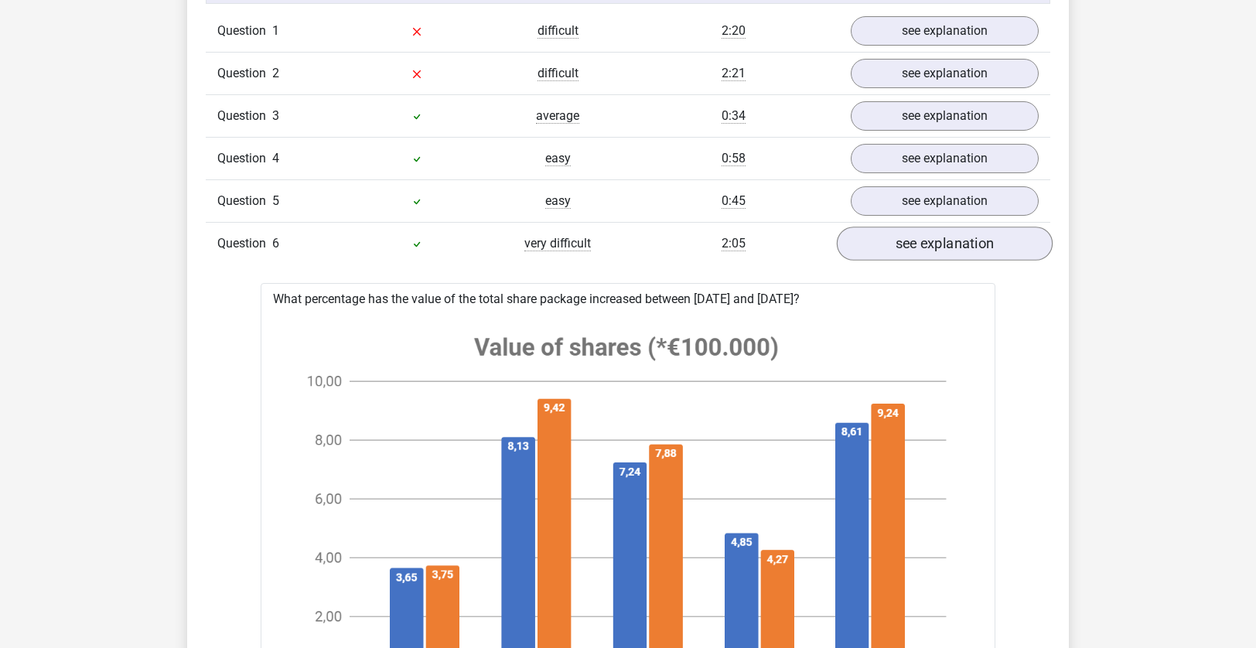
click at [908, 253] on link "see explanation" at bounding box center [945, 244] width 216 height 34
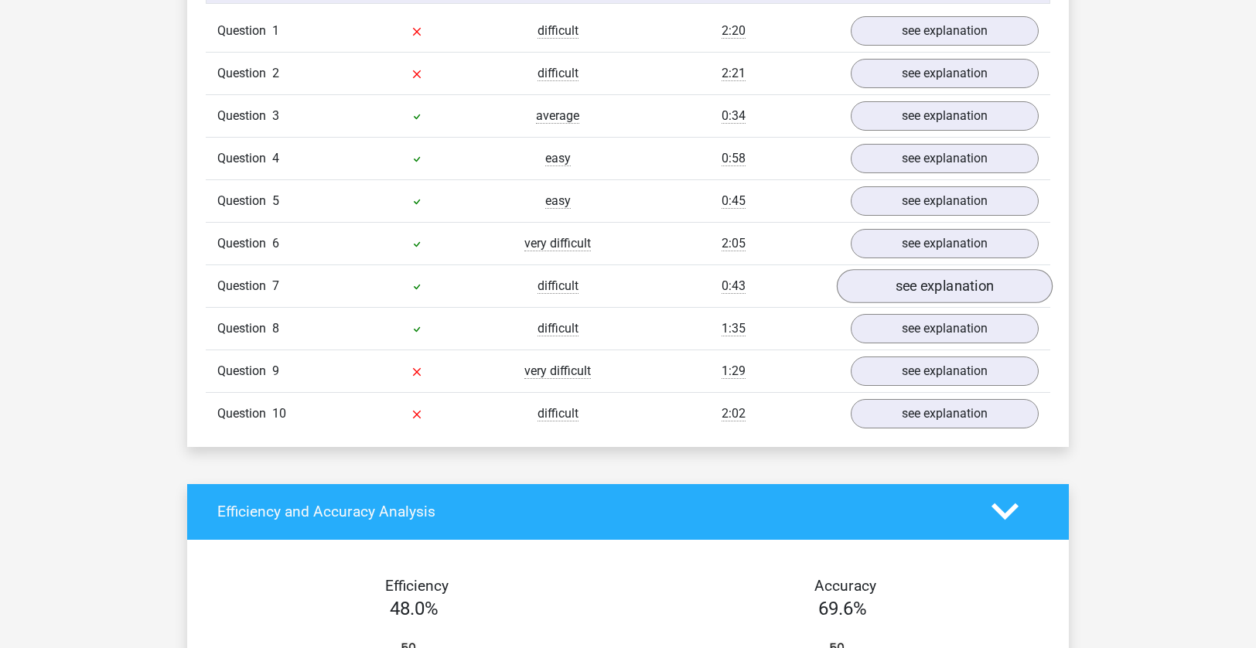
click at [901, 295] on link "see explanation" at bounding box center [945, 286] width 216 height 34
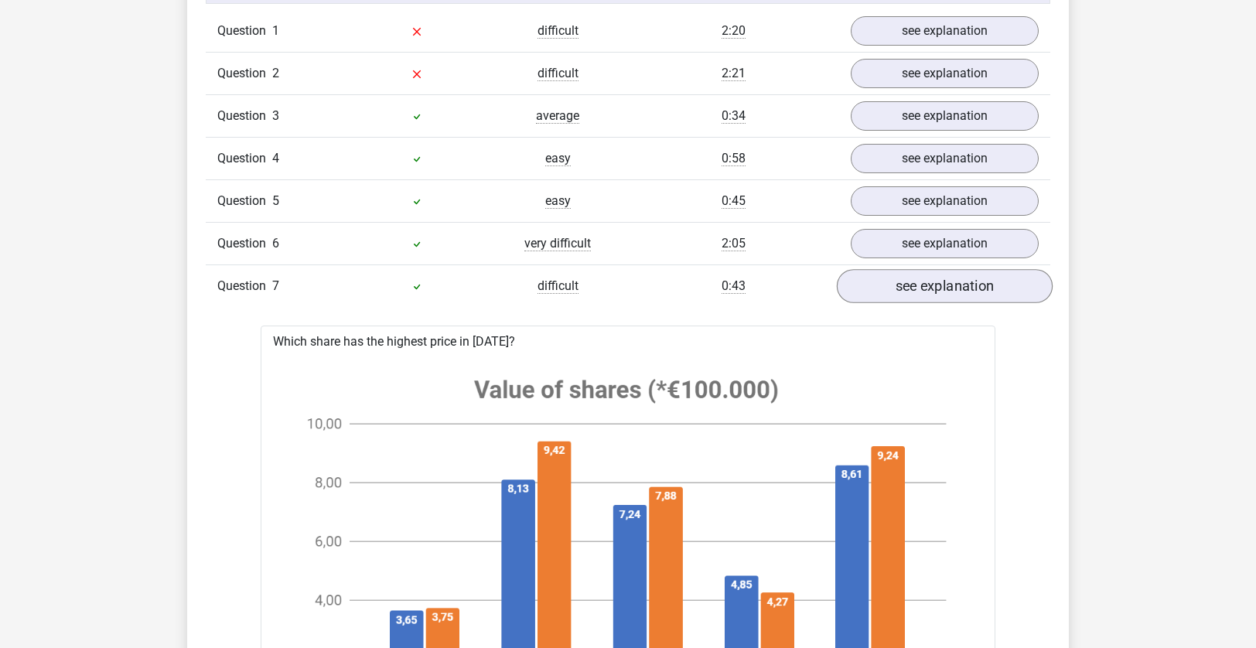
click at [901, 295] on link "see explanation" at bounding box center [945, 286] width 216 height 34
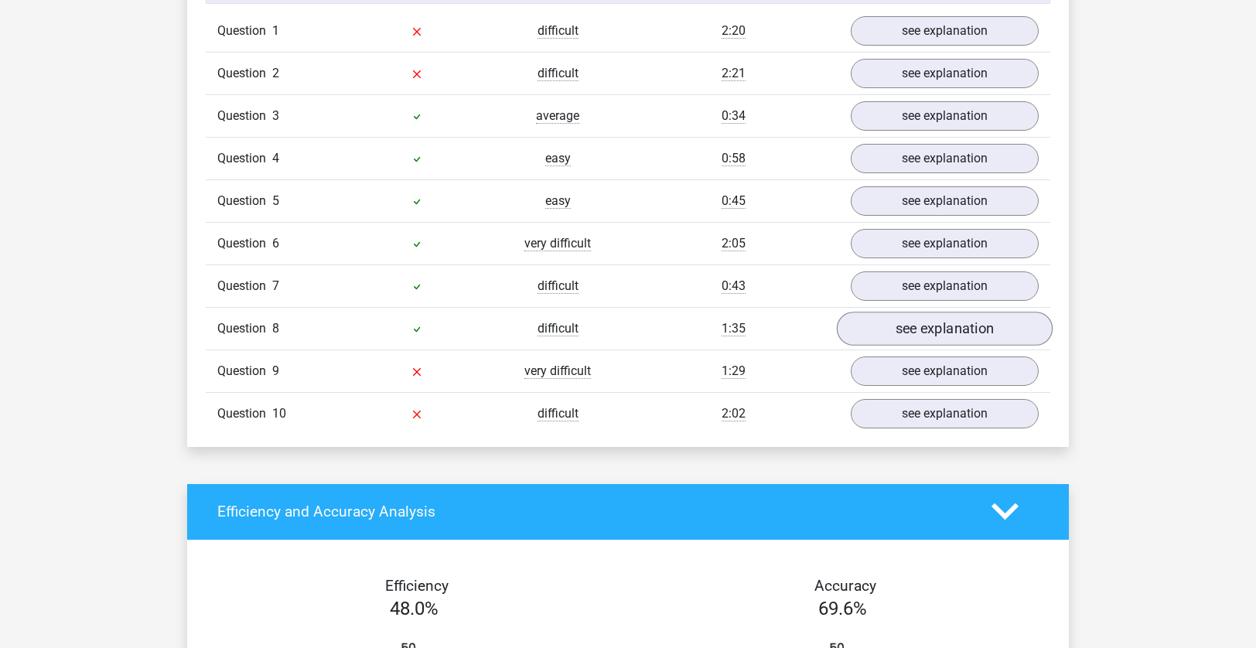
click at [899, 319] on link "see explanation" at bounding box center [945, 329] width 216 height 34
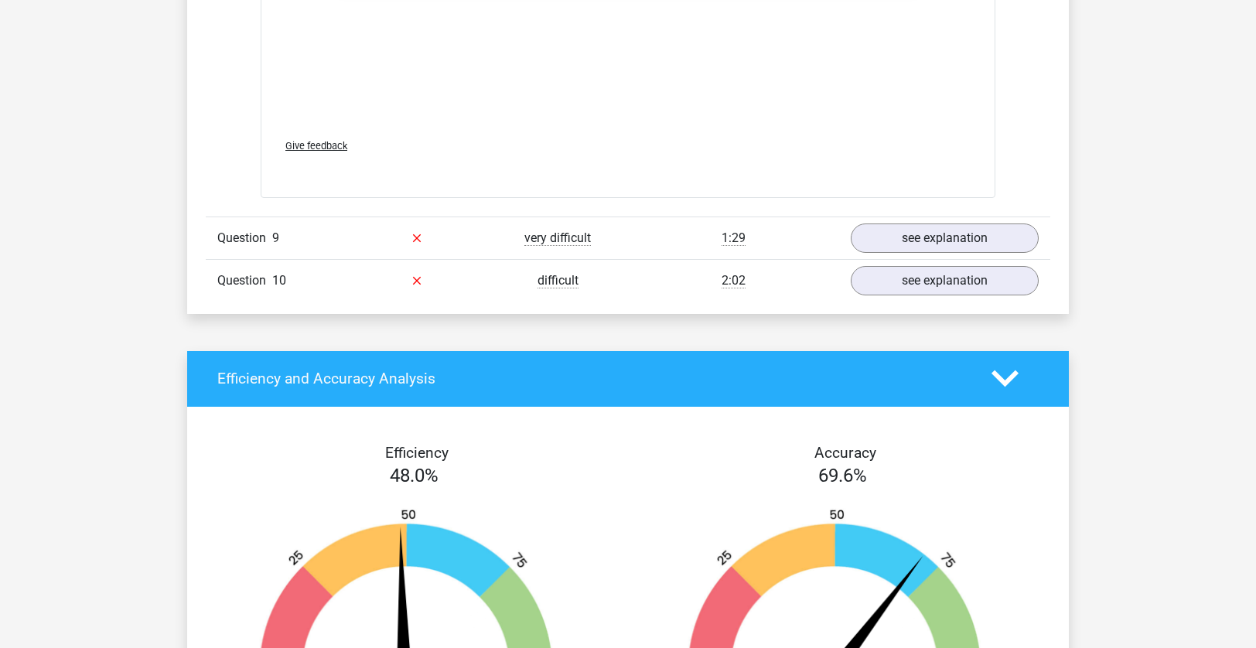
scroll to position [3068, 0]
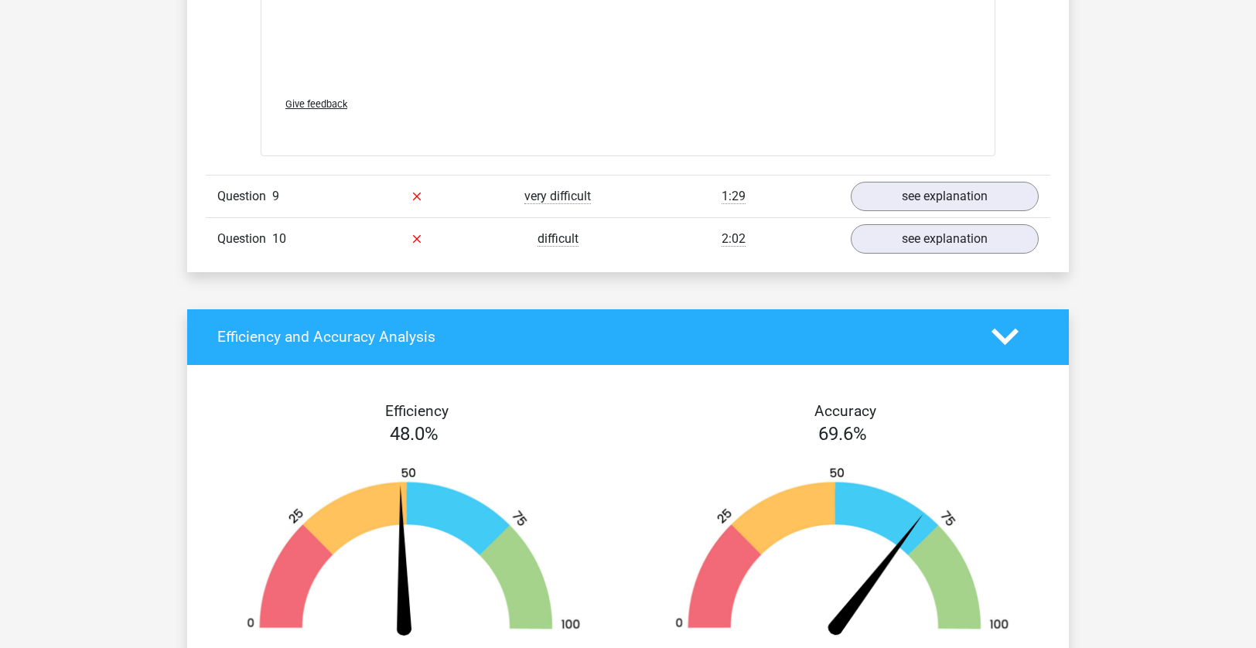
click at [924, 176] on div "Question 9 very difficult 1:29 see explanation" at bounding box center [628, 196] width 845 height 43
click at [927, 193] on link "see explanation" at bounding box center [945, 196] width 216 height 34
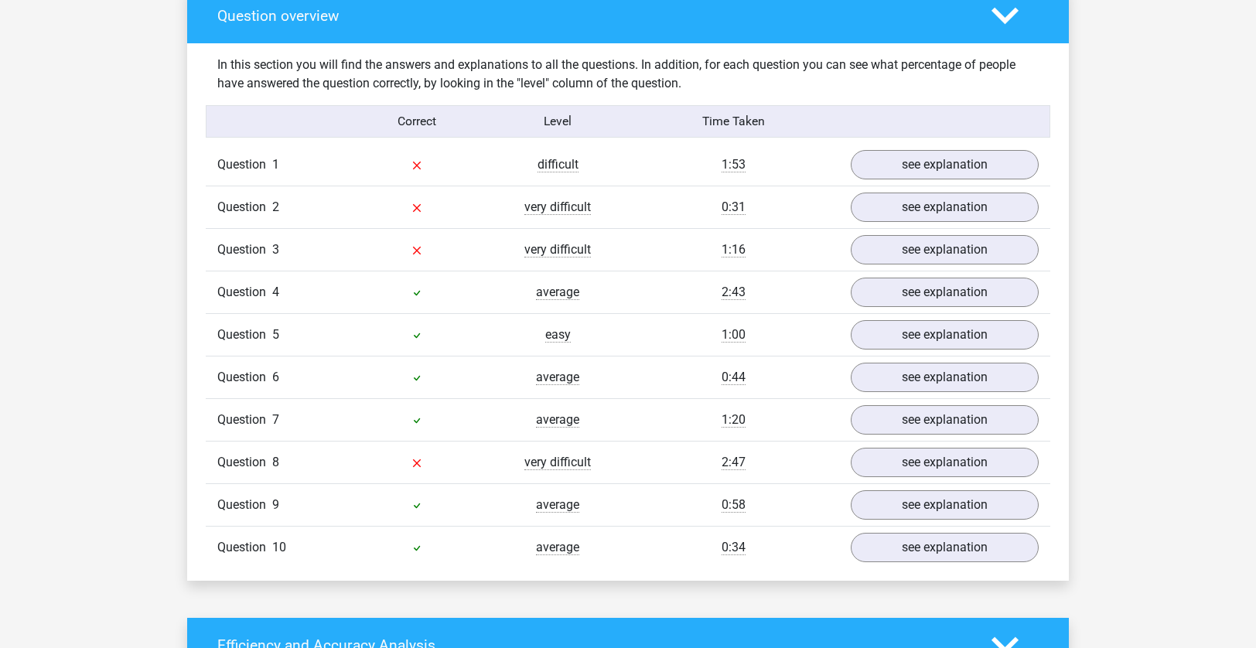
scroll to position [1163, 0]
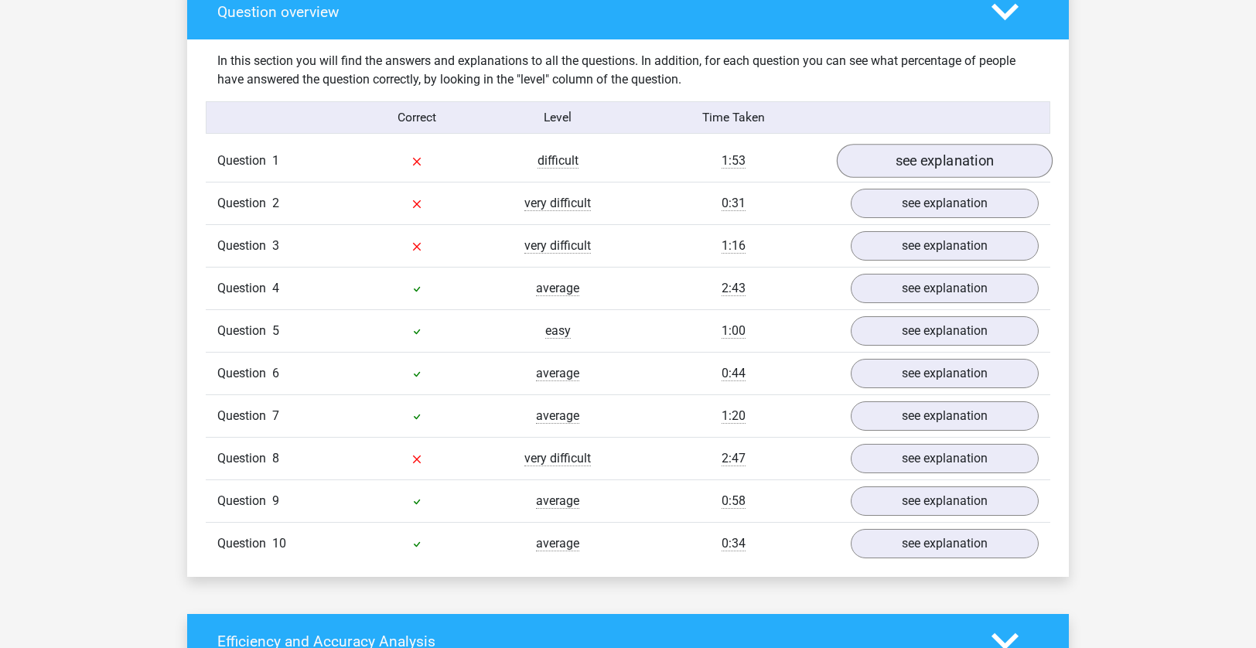
click at [956, 176] on link "see explanation" at bounding box center [945, 161] width 216 height 34
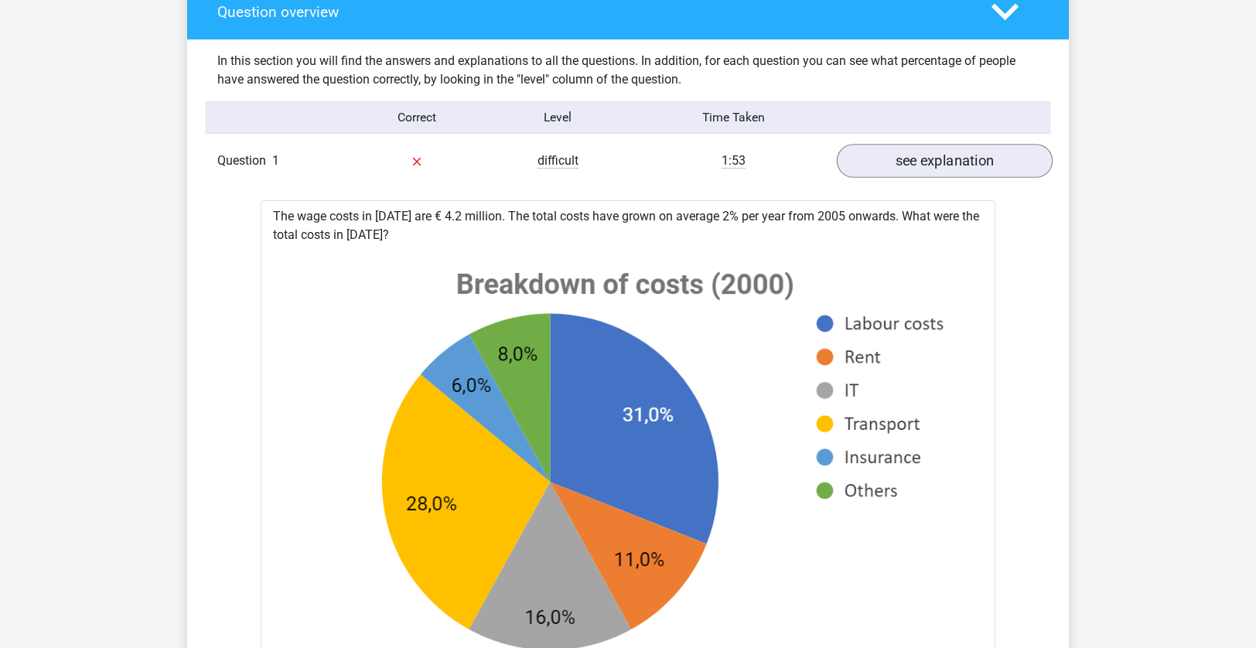
click at [955, 169] on link "see explanation" at bounding box center [945, 161] width 216 height 34
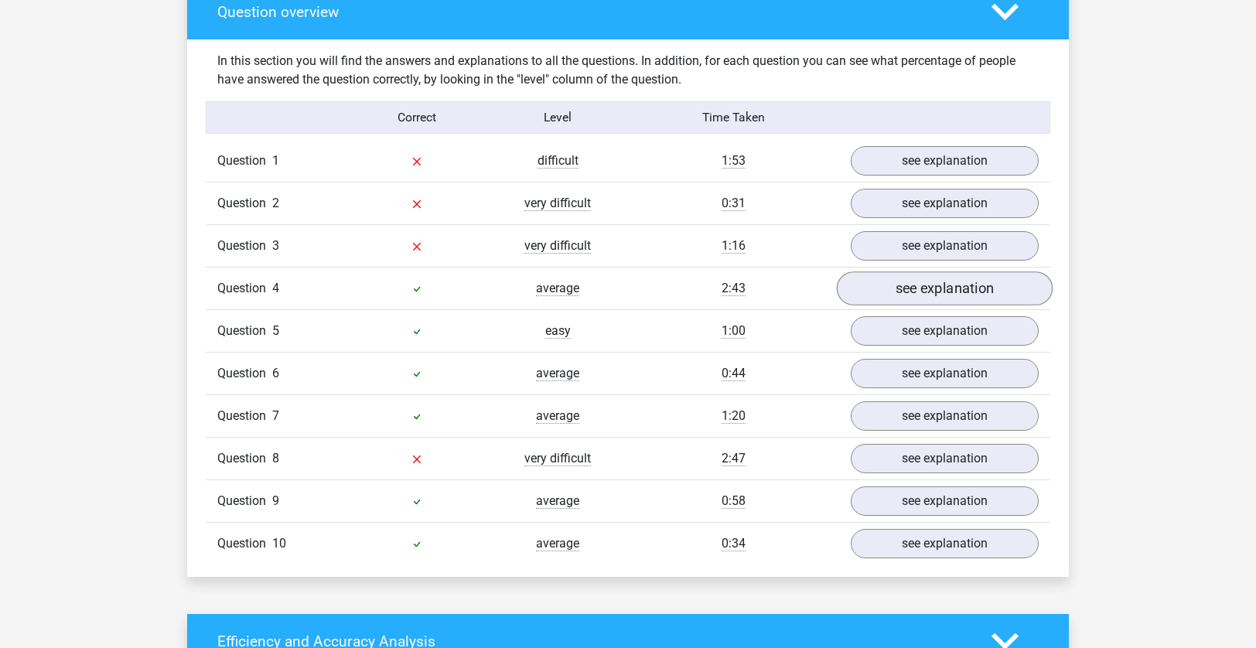
click at [958, 292] on link "see explanation" at bounding box center [945, 289] width 216 height 34
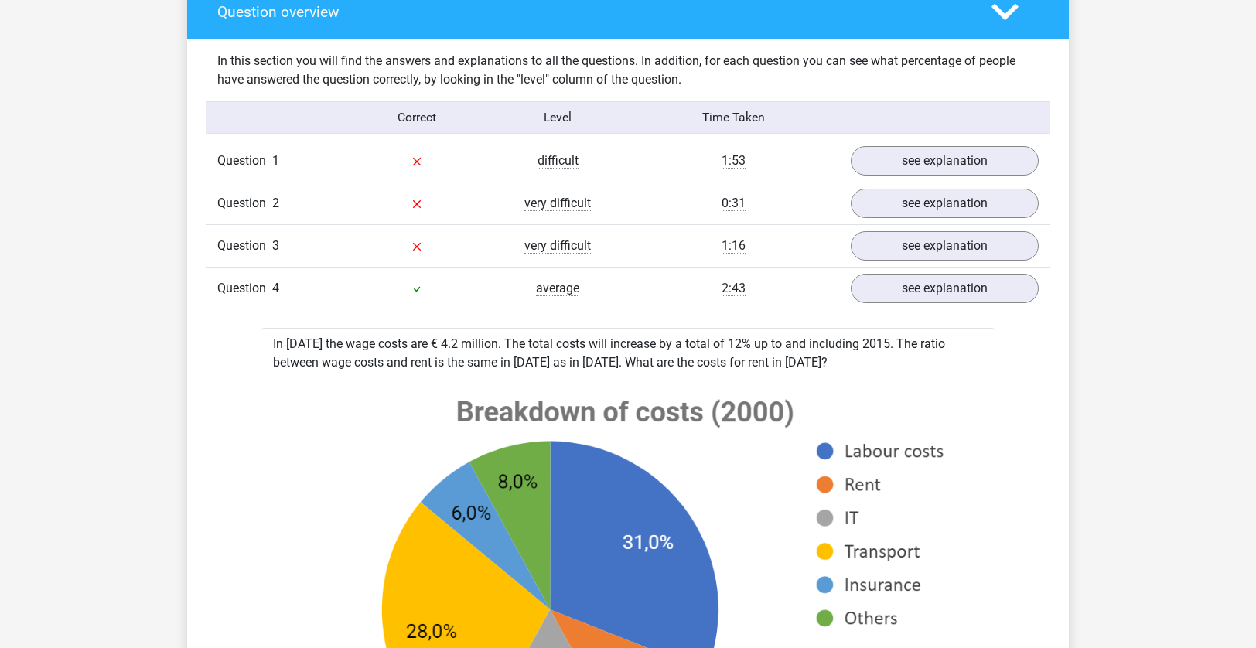
drag, startPoint x: 958, startPoint y: 292, endPoint x: 974, endPoint y: 328, distance: 39.8
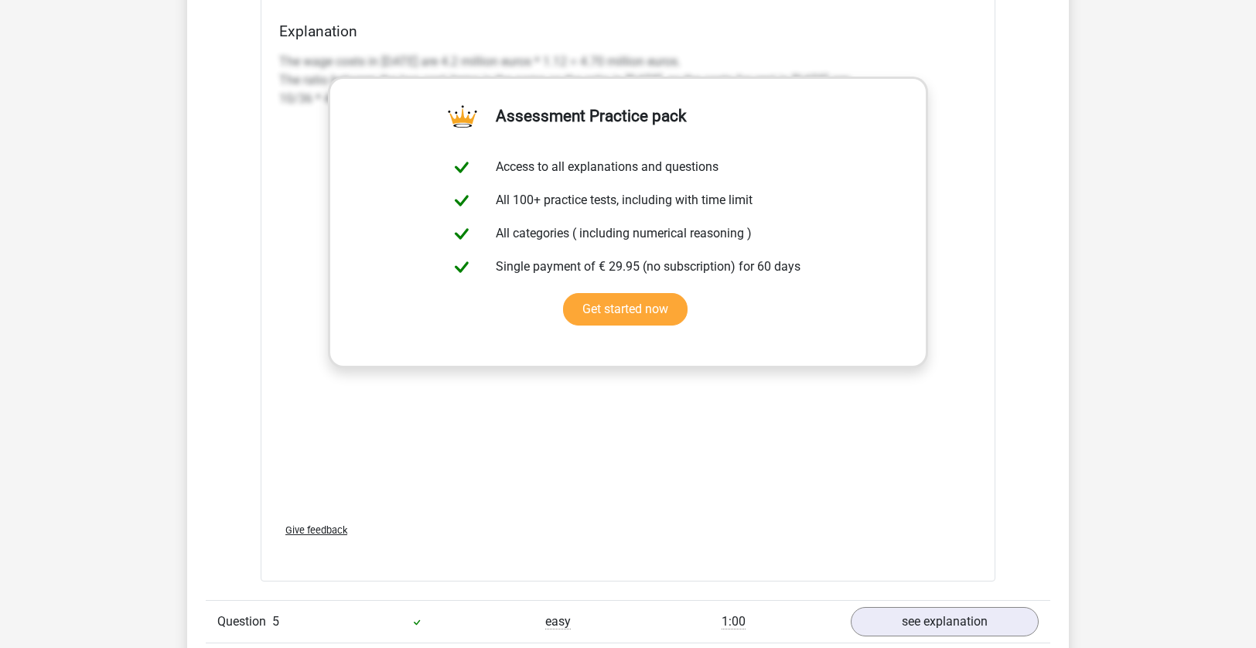
scroll to position [2806, 0]
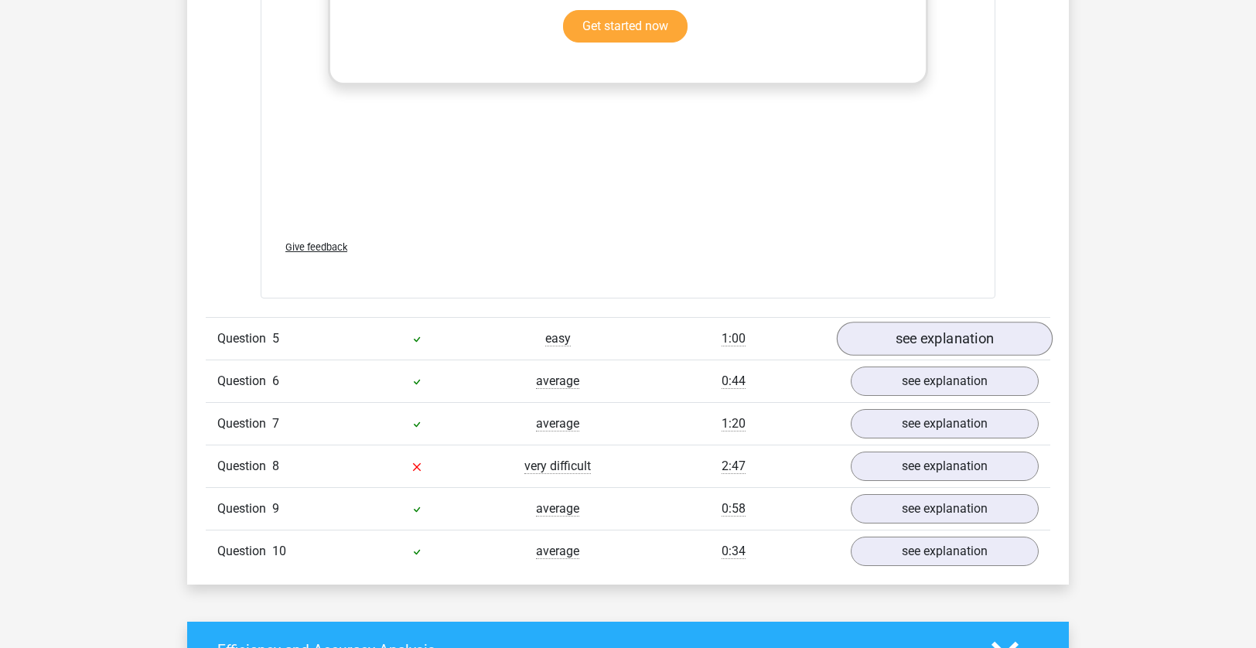
click at [935, 342] on link "see explanation" at bounding box center [945, 339] width 216 height 34
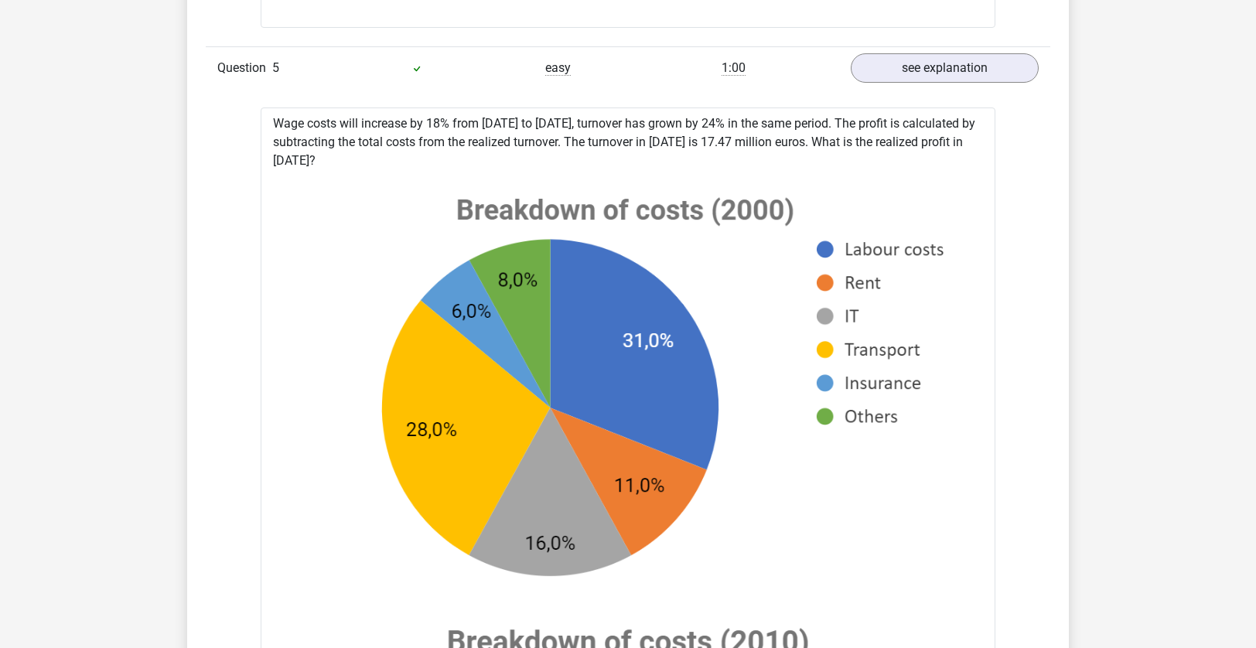
scroll to position [2890, 0]
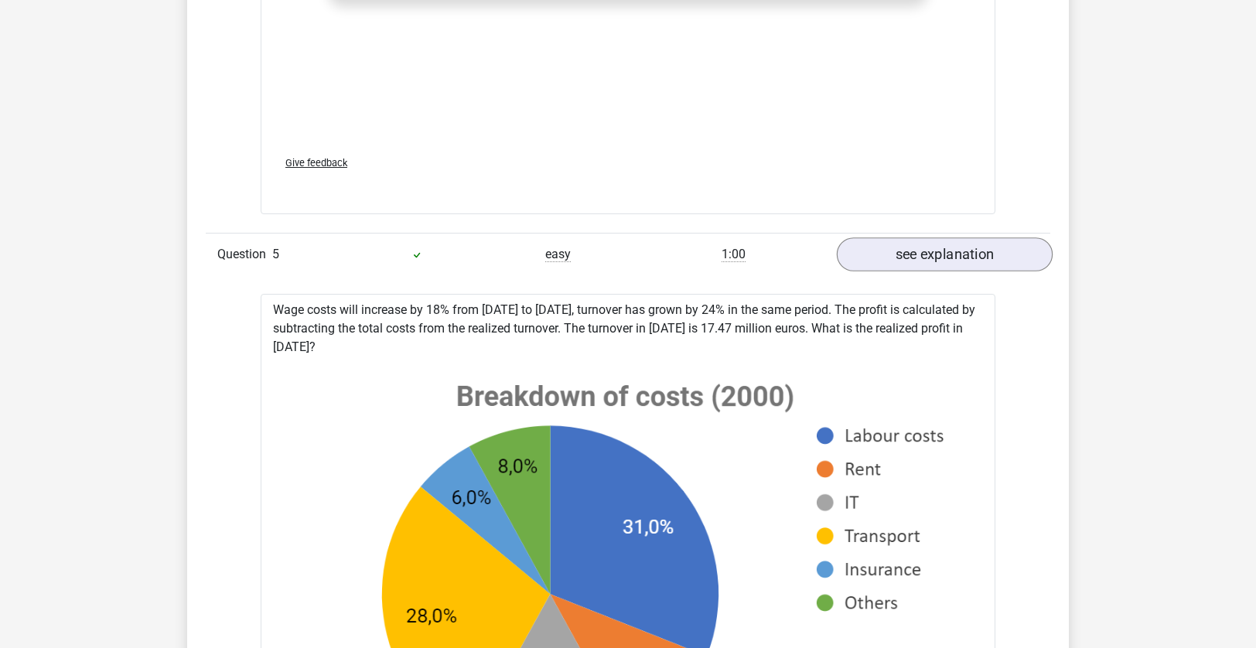
click at [941, 239] on link "see explanation" at bounding box center [945, 254] width 216 height 34
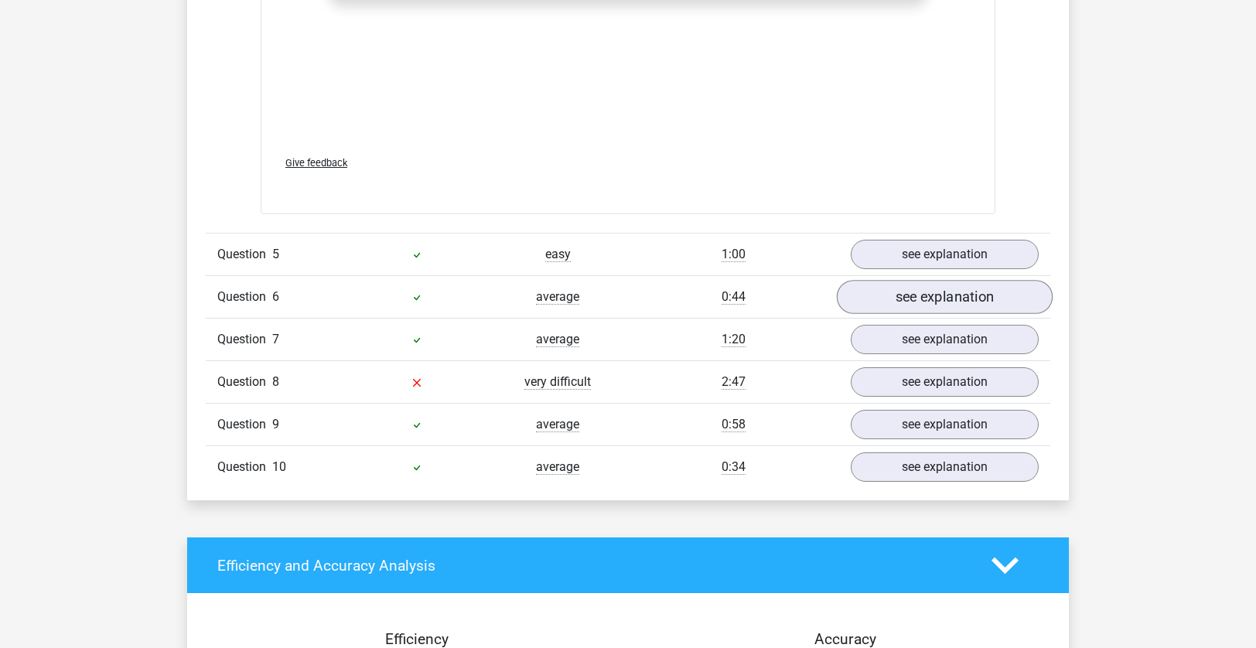
click at [913, 295] on link "see explanation" at bounding box center [945, 297] width 216 height 34
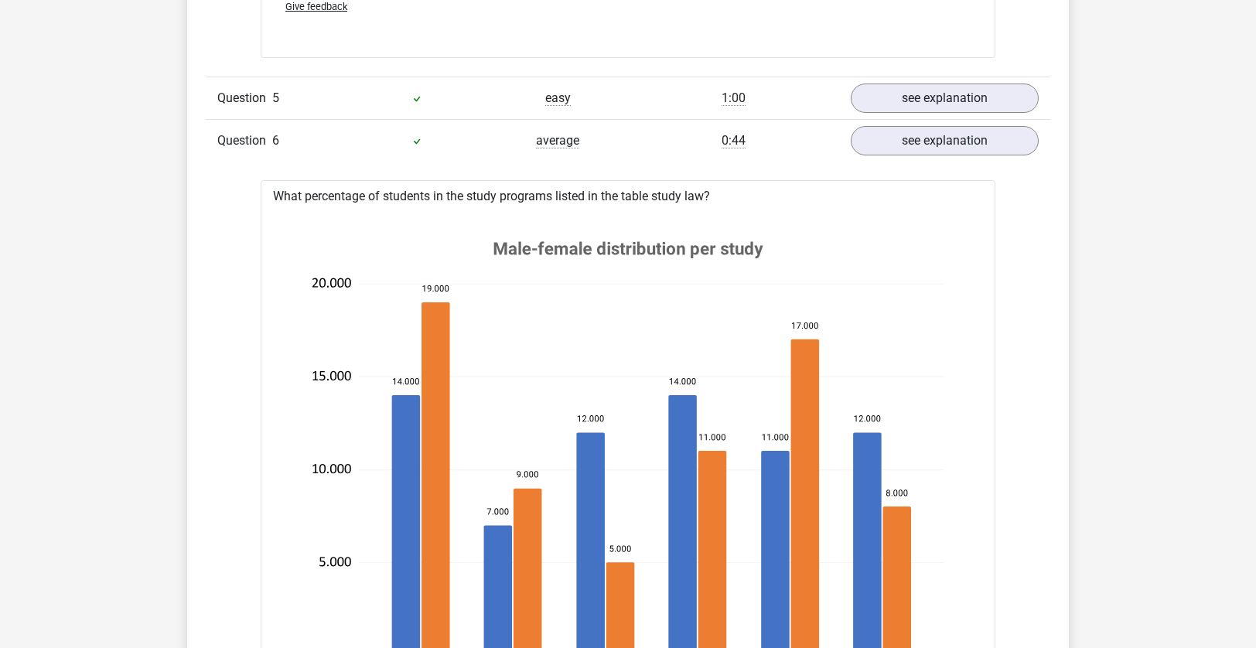
scroll to position [3072, 0]
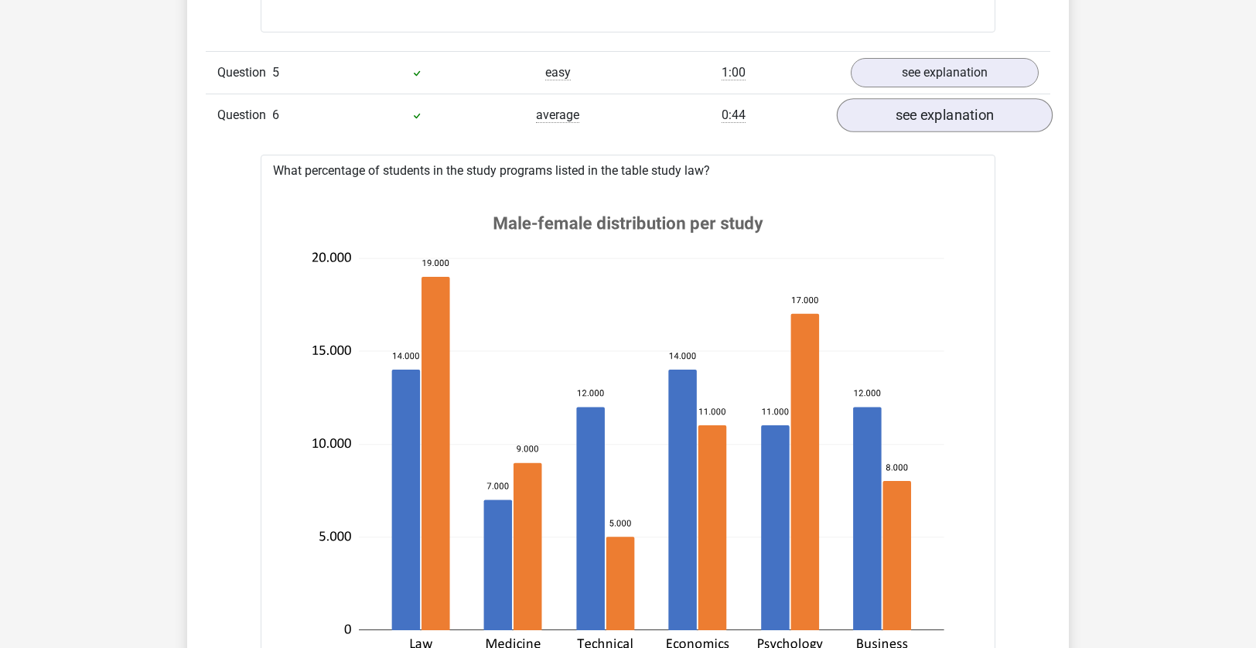
click at [927, 112] on link "see explanation" at bounding box center [945, 115] width 216 height 34
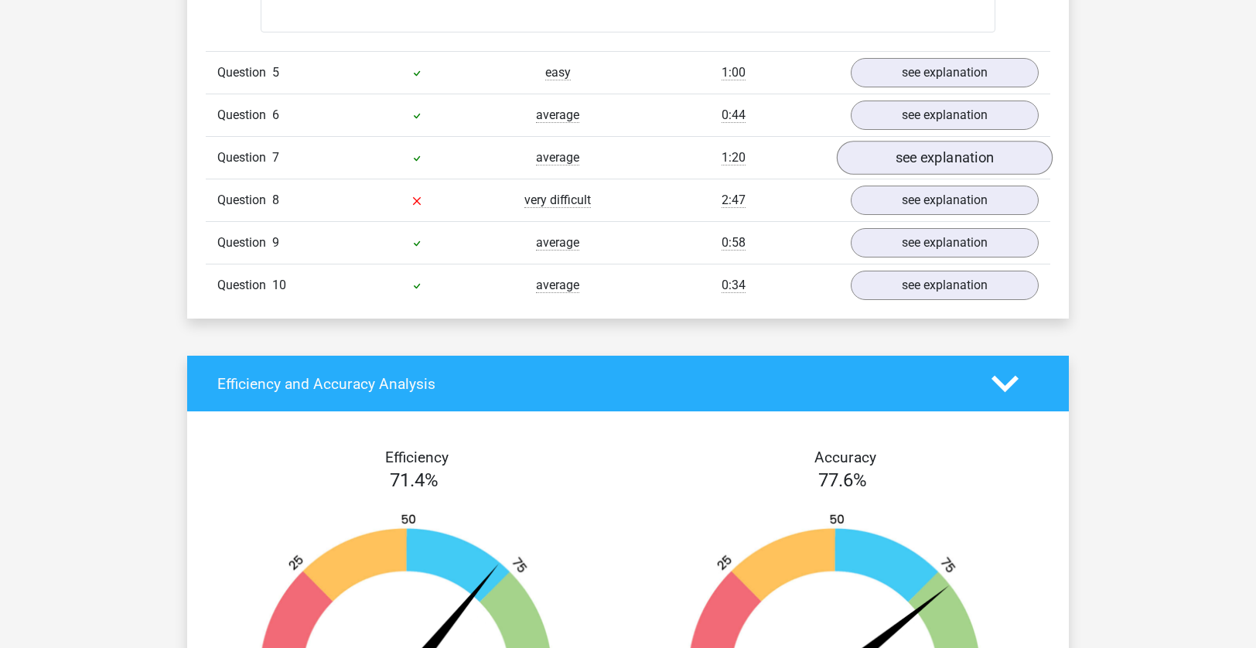
click at [900, 162] on link "see explanation" at bounding box center [945, 158] width 216 height 34
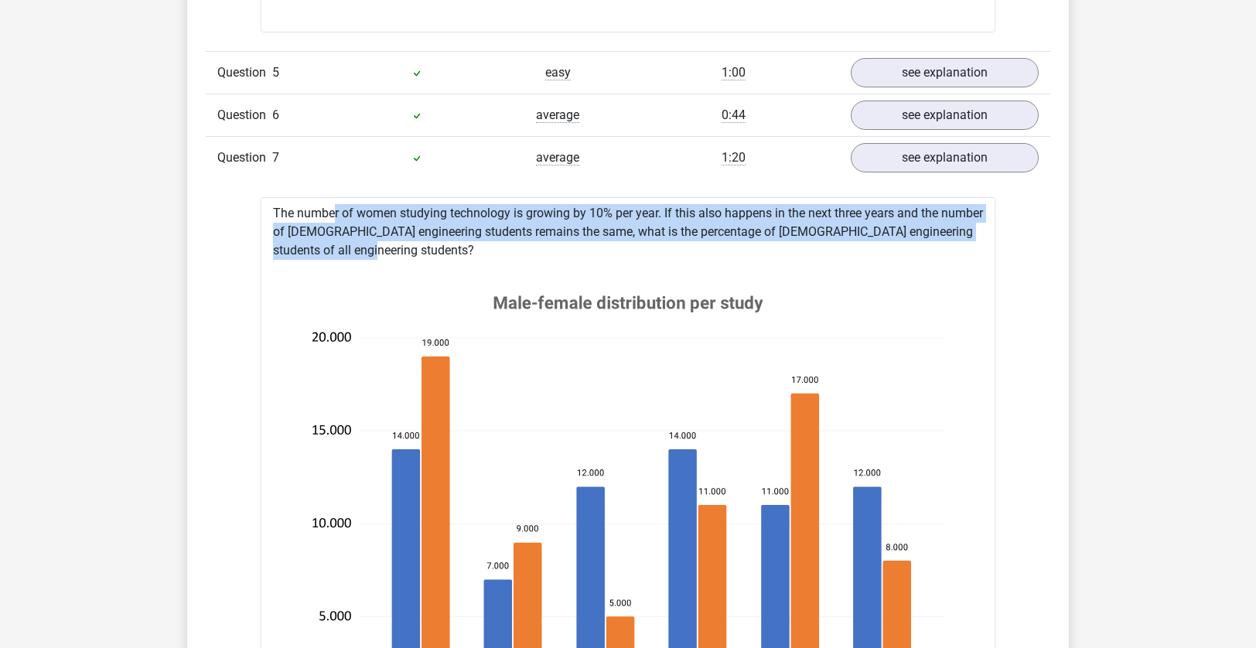
drag, startPoint x: 346, startPoint y: 251, endPoint x: 258, endPoint y: 207, distance: 98.6
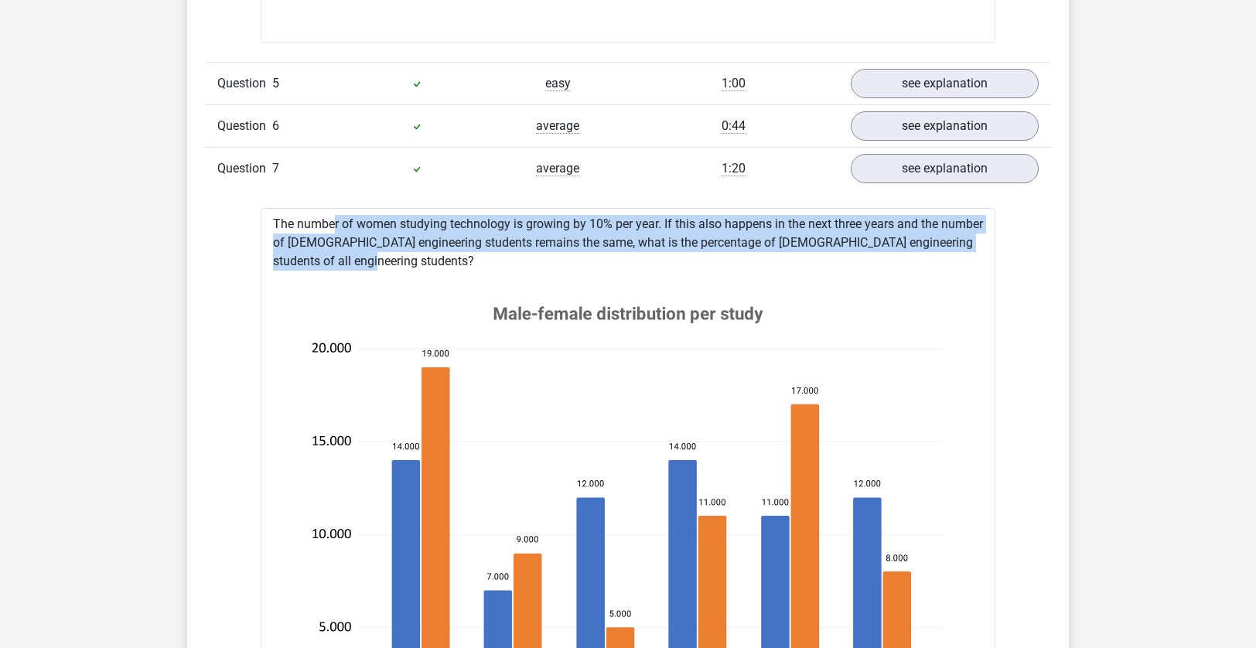
scroll to position [3062, 0]
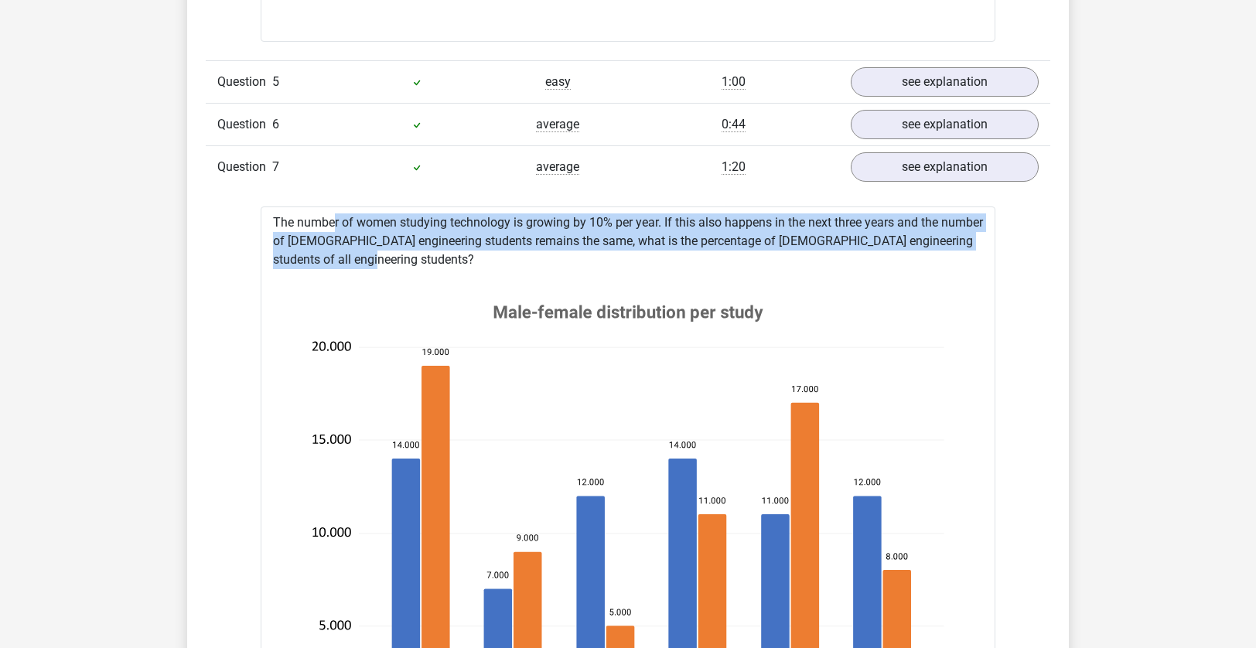
copy div "The number of women studying technology is growing by 10% per year. If this als…"
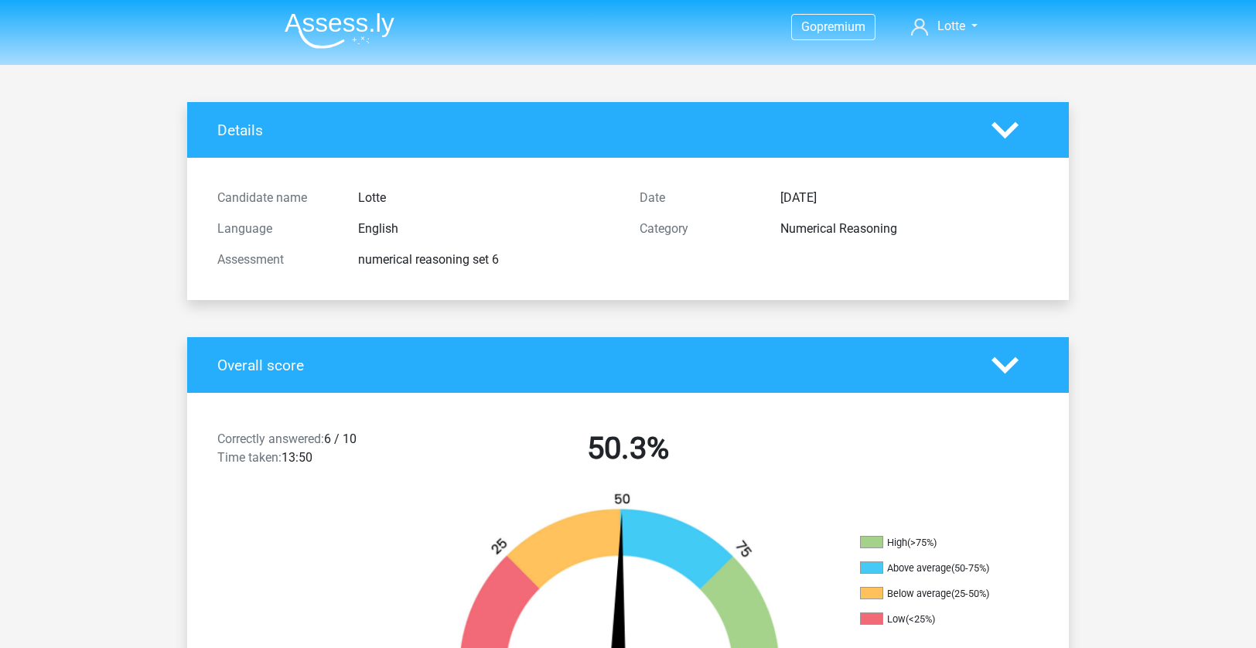
scroll to position [-1, 0]
click at [342, 50] on nav "Go premium Lotte lotte.manintveld@icloud.com" at bounding box center [628, 27] width 712 height 50
click at [342, 30] on img at bounding box center [340, 30] width 110 height 36
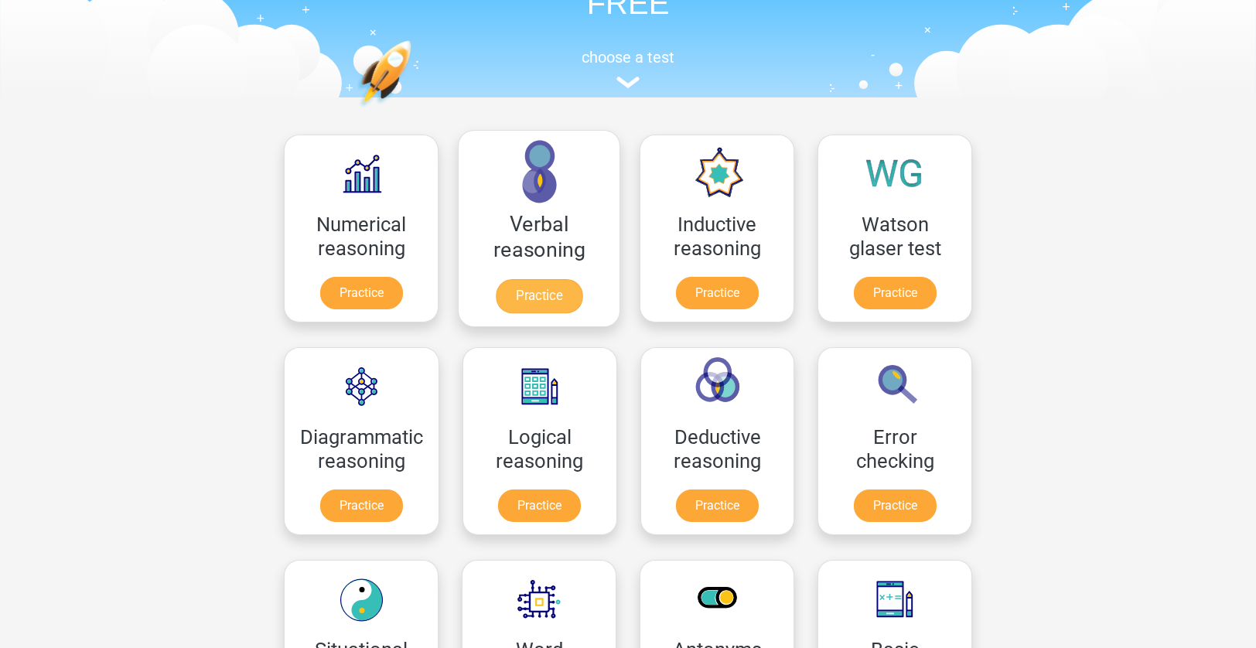
scroll to position [125, 0]
